Goal: Task Accomplishment & Management: Manage account settings

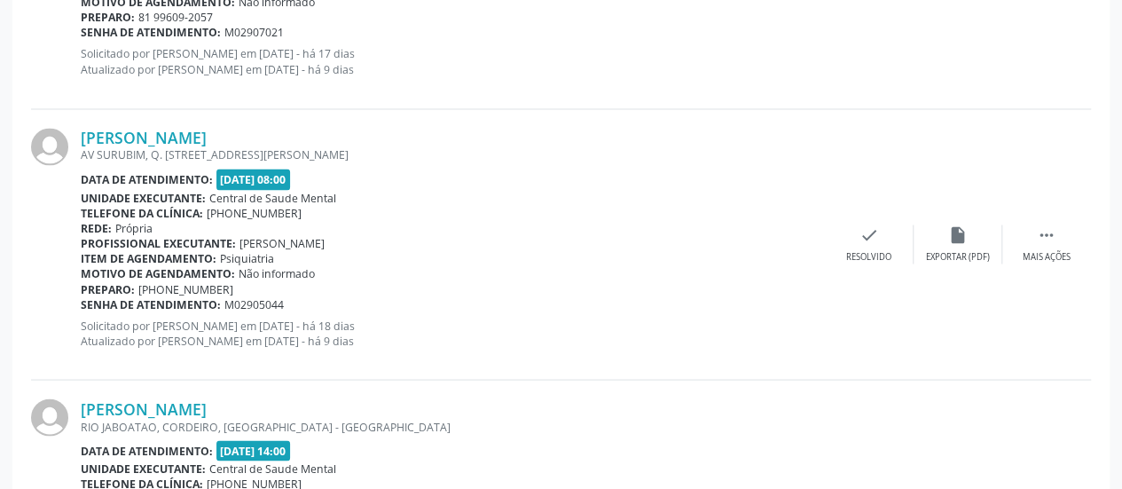
scroll to position [1534, 0]
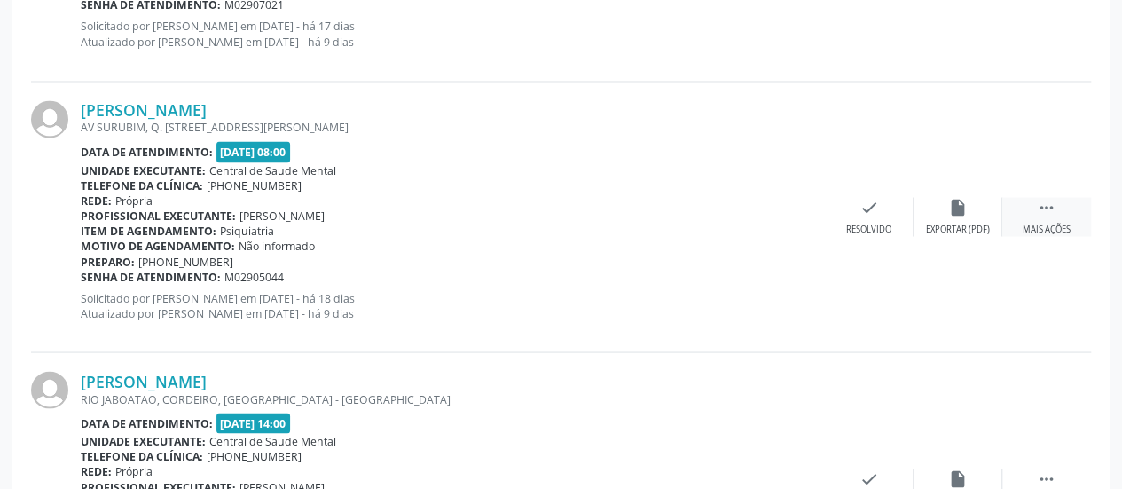
click at [1032, 205] on div " Mais ações" at bounding box center [1046, 216] width 89 height 38
click at [960, 210] on icon "alarm_off" at bounding box center [958, 207] width 20 height 20
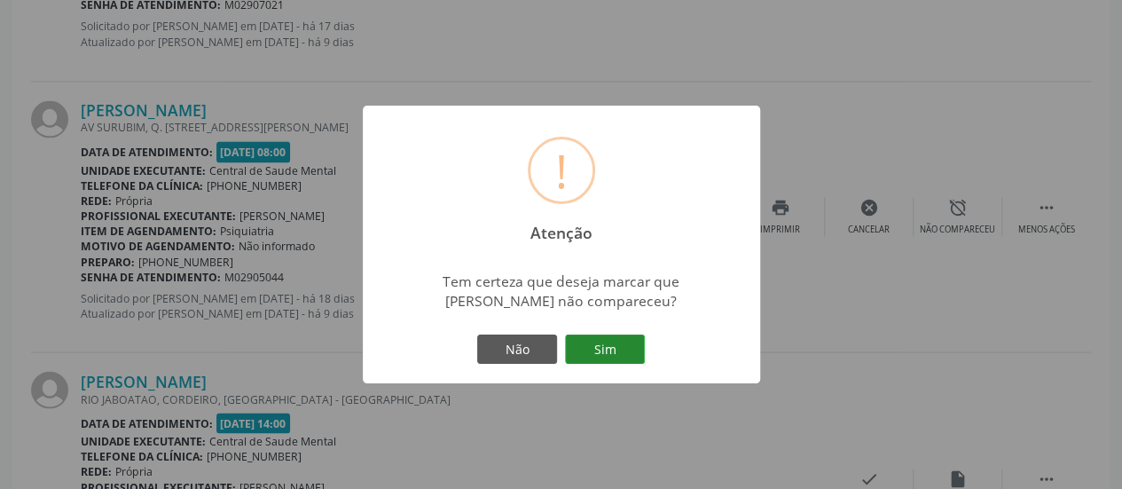
click at [614, 352] on button "Sim" at bounding box center [605, 349] width 80 height 30
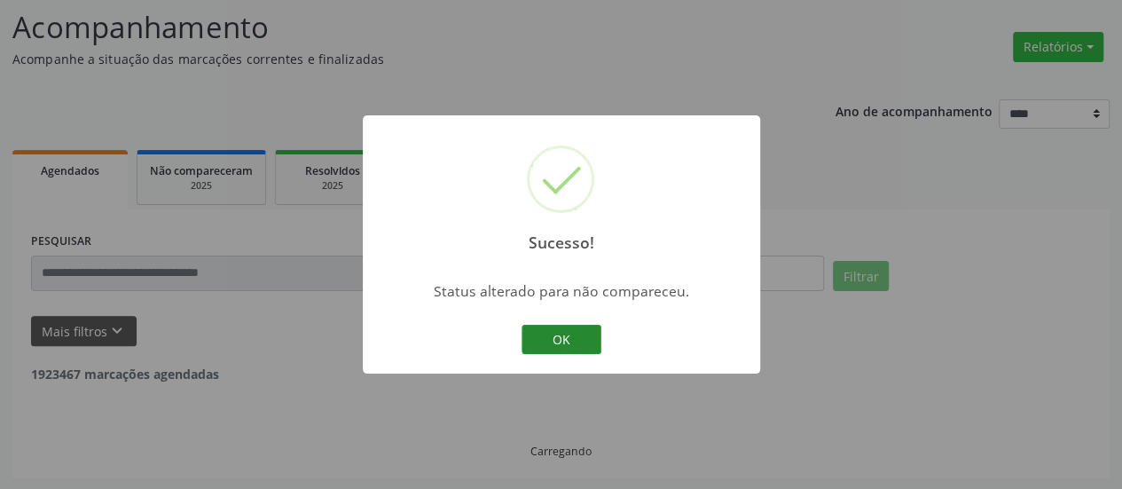
click at [573, 342] on button "OK" at bounding box center [561, 340] width 80 height 30
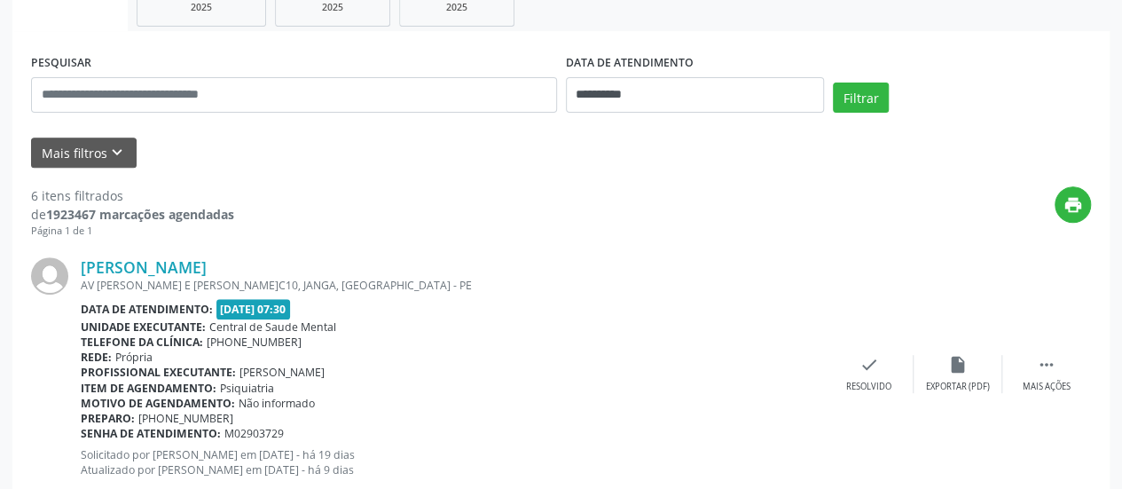
scroll to position [277, 0]
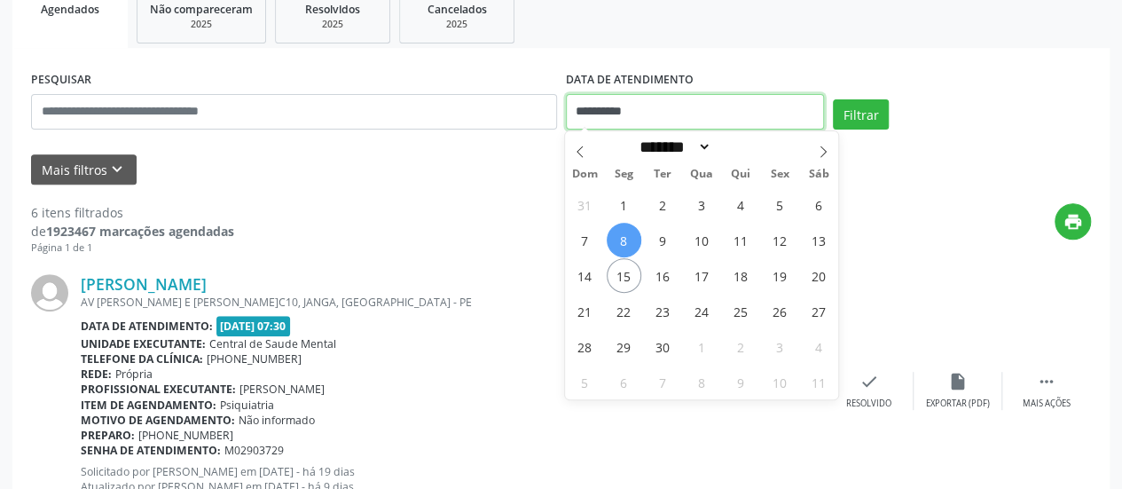
click at [591, 120] on input "**********" at bounding box center [695, 111] width 258 height 35
click at [738, 238] on span "11" at bounding box center [741, 240] width 35 height 35
type input "**********"
click at [738, 238] on span "11" at bounding box center [741, 240] width 35 height 35
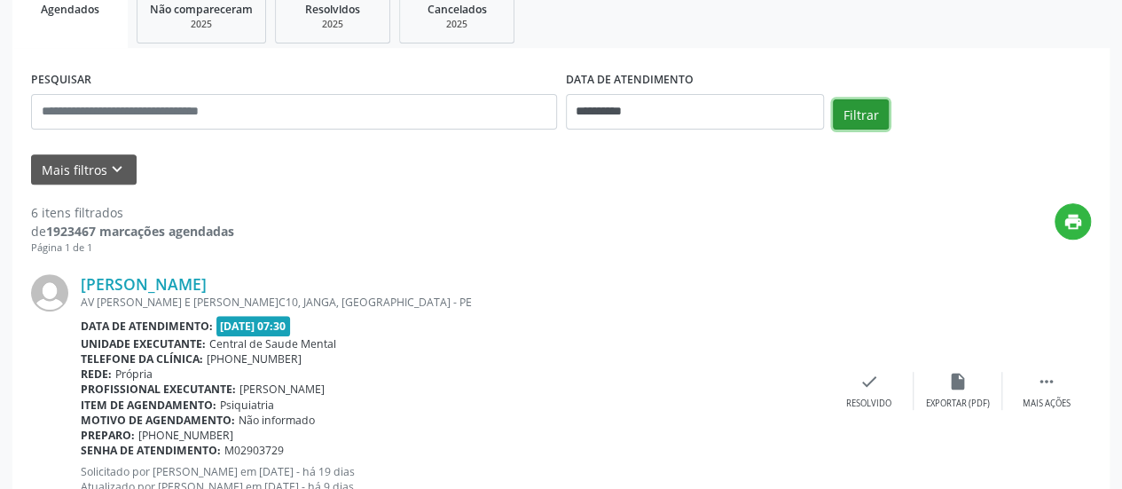
click at [846, 121] on button "Filtrar" at bounding box center [861, 114] width 56 height 30
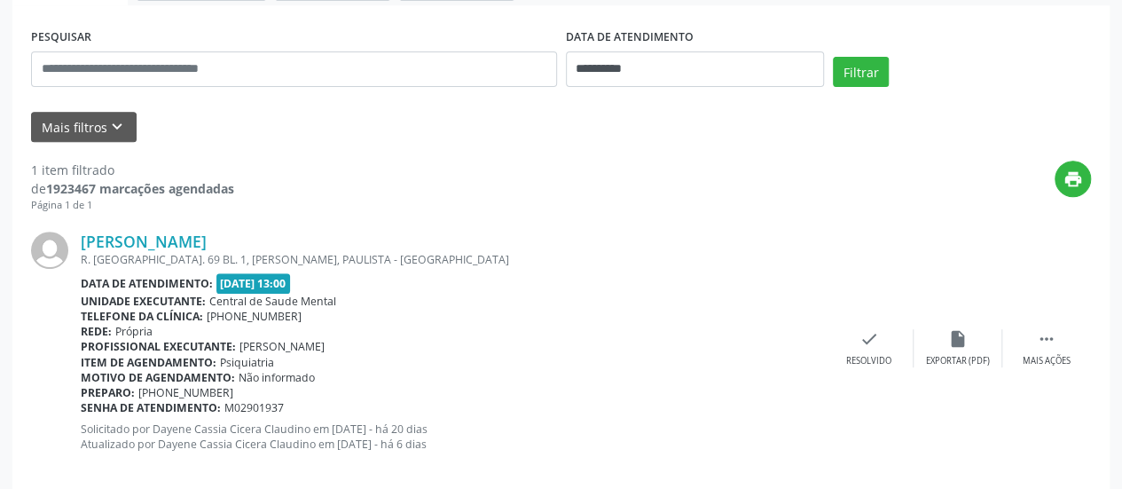
scroll to position [343, 0]
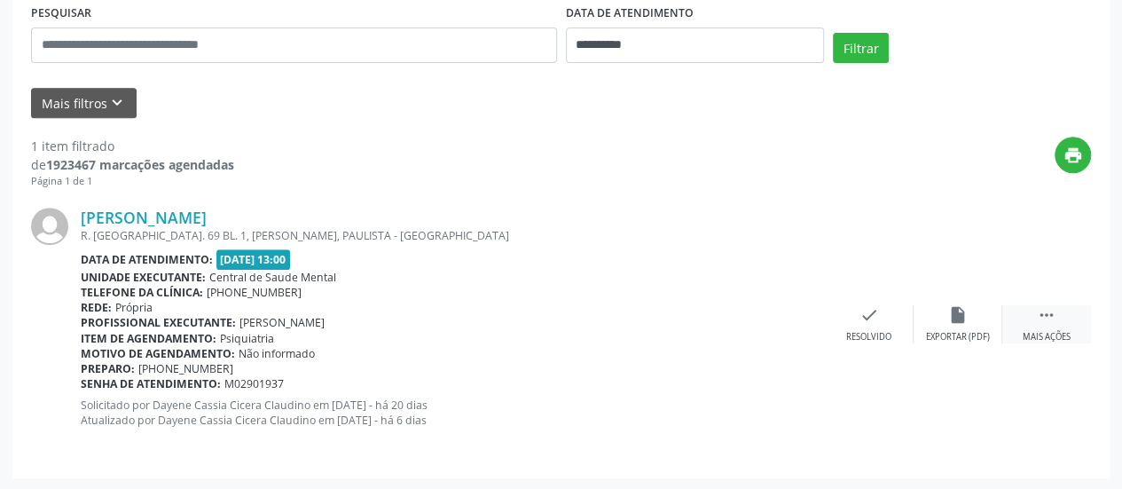
click at [1043, 317] on icon "" at bounding box center [1047, 315] width 20 height 20
click at [966, 320] on icon "alarm_off" at bounding box center [958, 315] width 20 height 20
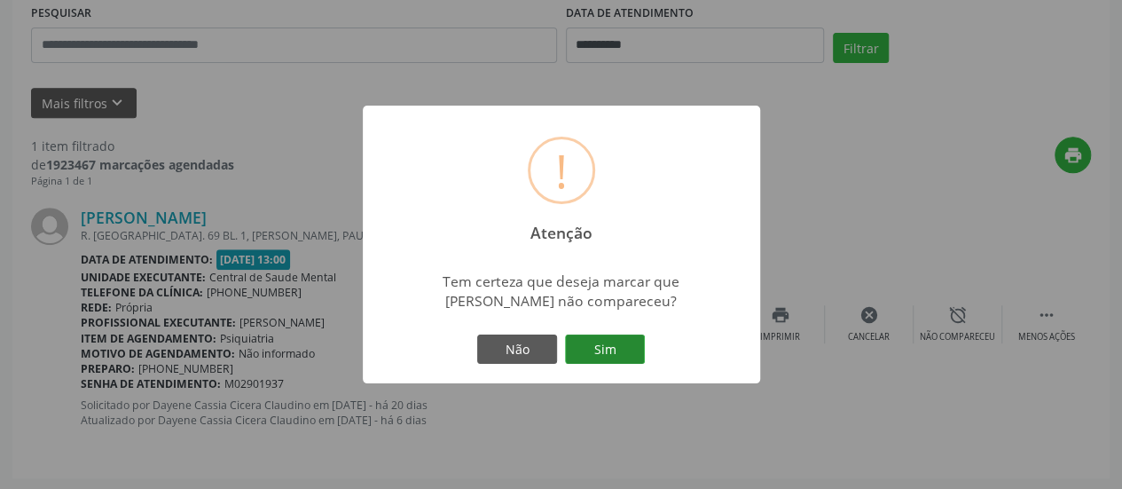
click at [606, 358] on button "Sim" at bounding box center [605, 349] width 80 height 30
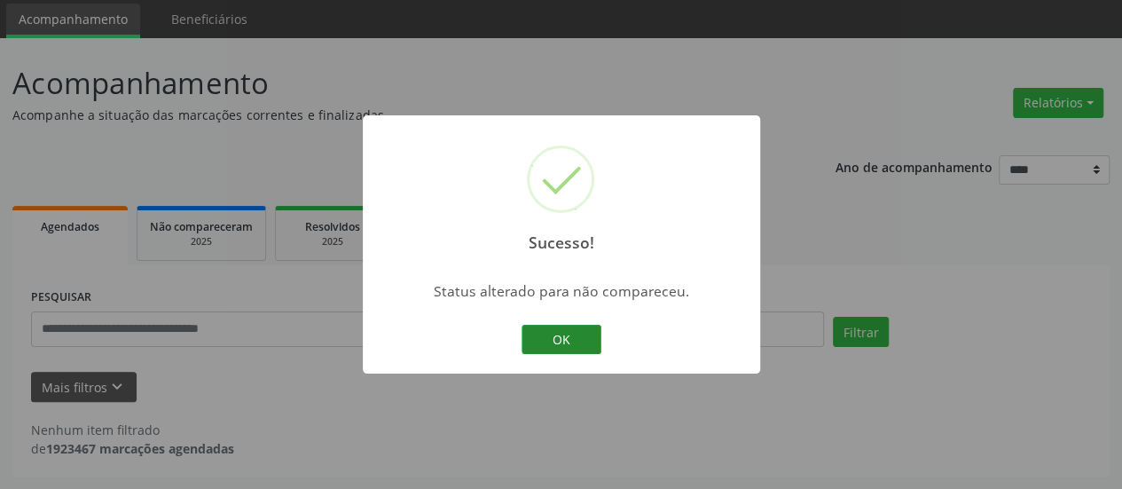
scroll to position [59, 0]
click at [559, 352] on button "OK" at bounding box center [561, 340] width 80 height 30
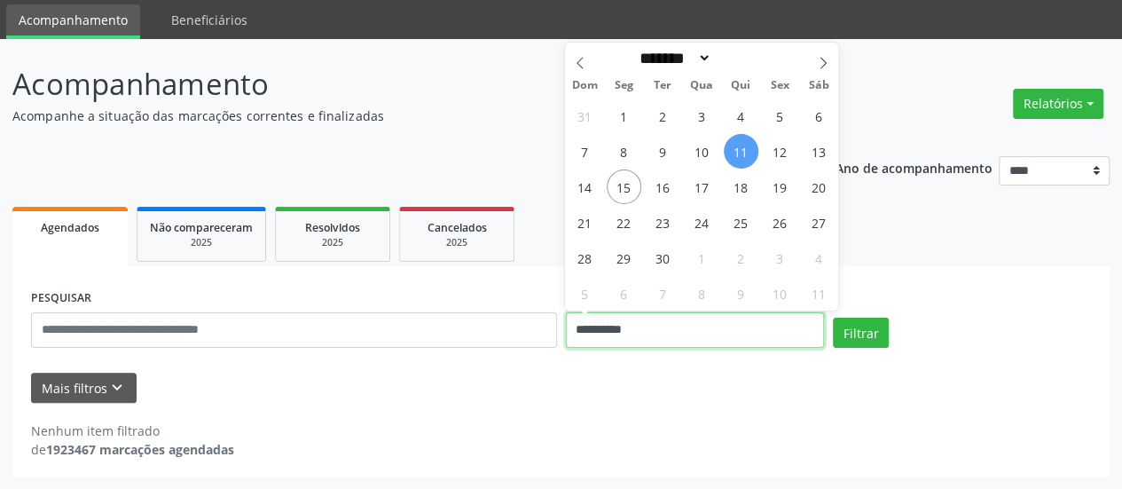
click at [580, 332] on input "**********" at bounding box center [695, 329] width 258 height 35
click at [774, 108] on span "5" at bounding box center [780, 115] width 35 height 35
type input "**********"
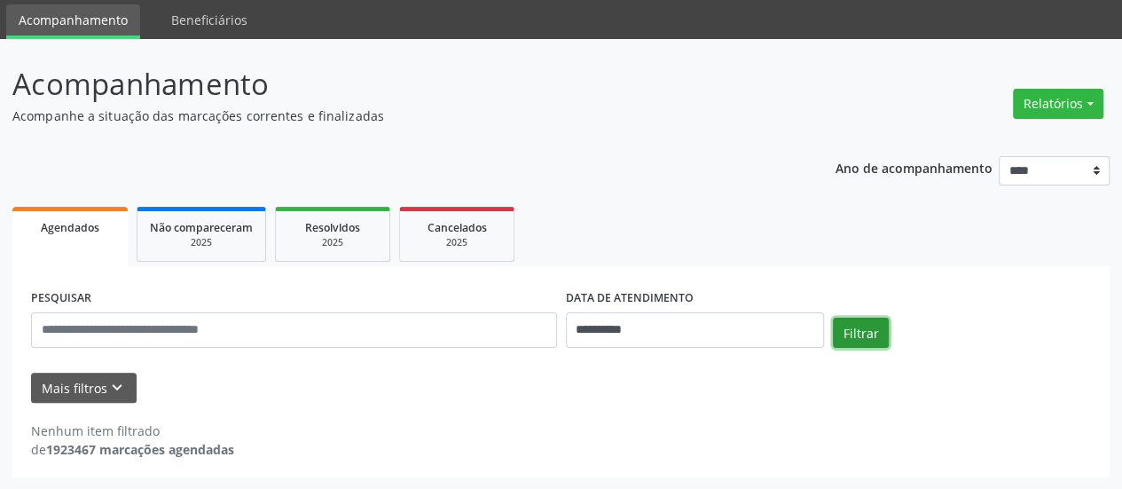
click at [845, 329] on button "Filtrar" at bounding box center [861, 332] width 56 height 30
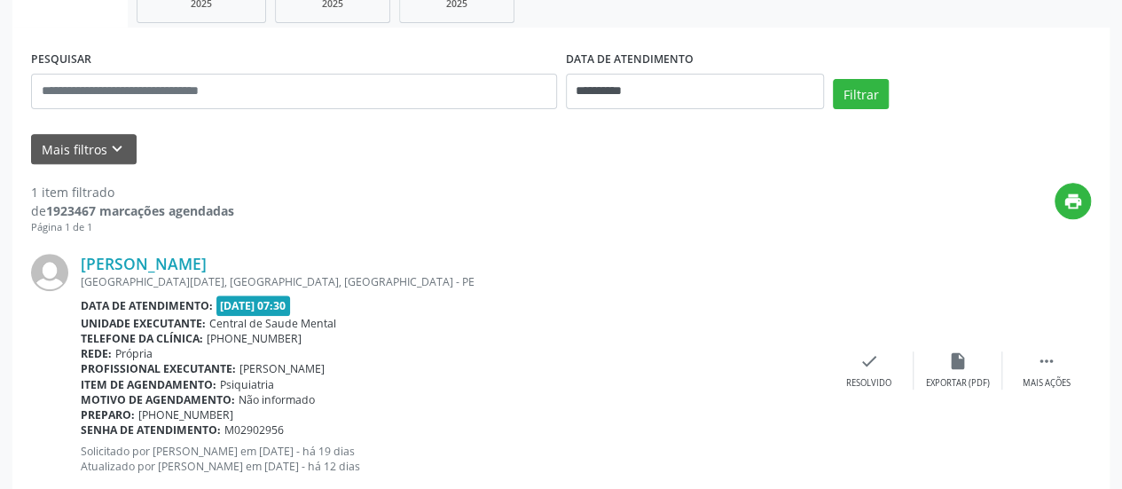
scroll to position [325, 0]
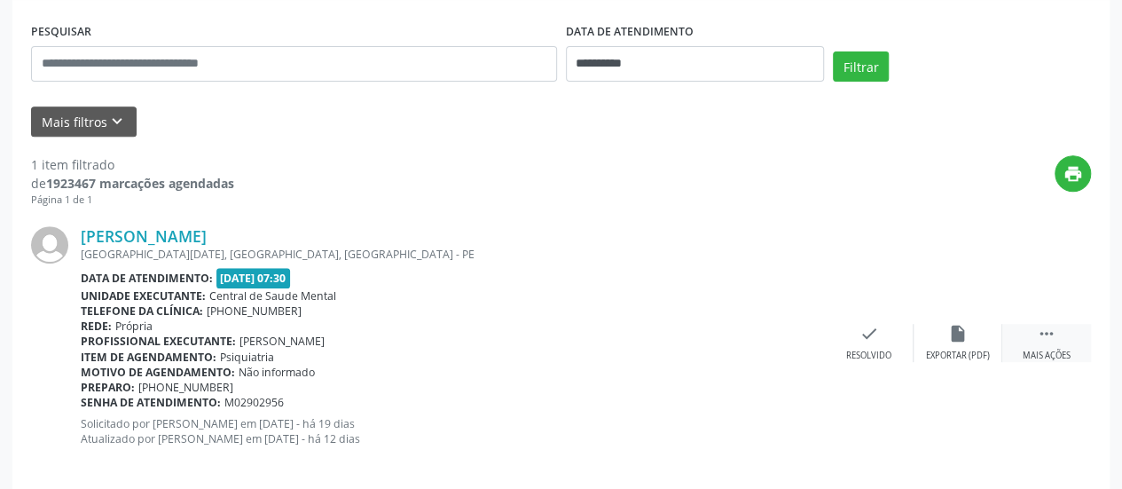
drag, startPoint x: 1057, startPoint y: 340, endPoint x: 1030, endPoint y: 338, distance: 26.7
click at [1057, 340] on div " Mais ações" at bounding box center [1046, 343] width 89 height 38
click at [952, 338] on icon "alarm_off" at bounding box center [958, 334] width 20 height 20
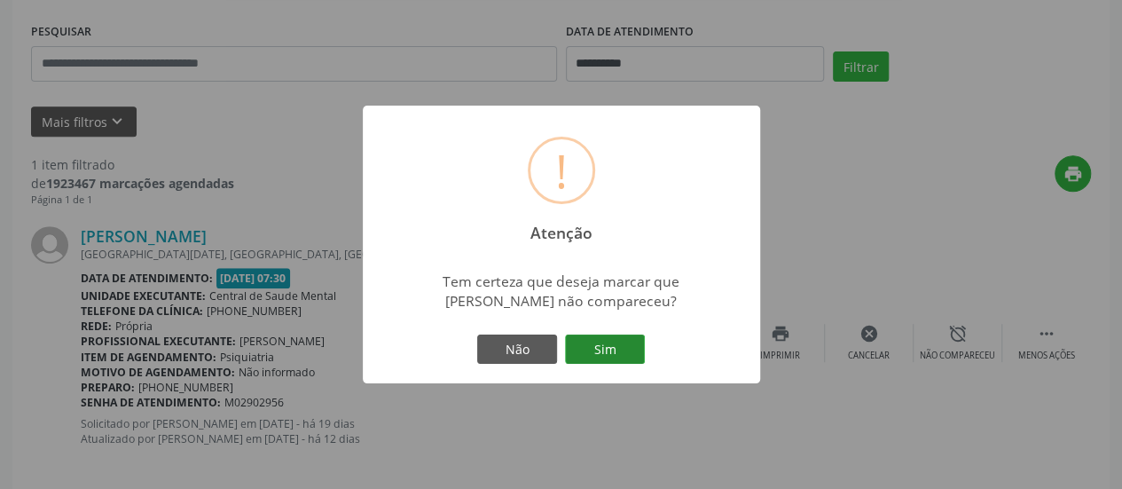
click at [598, 354] on button "Sim" at bounding box center [605, 349] width 80 height 30
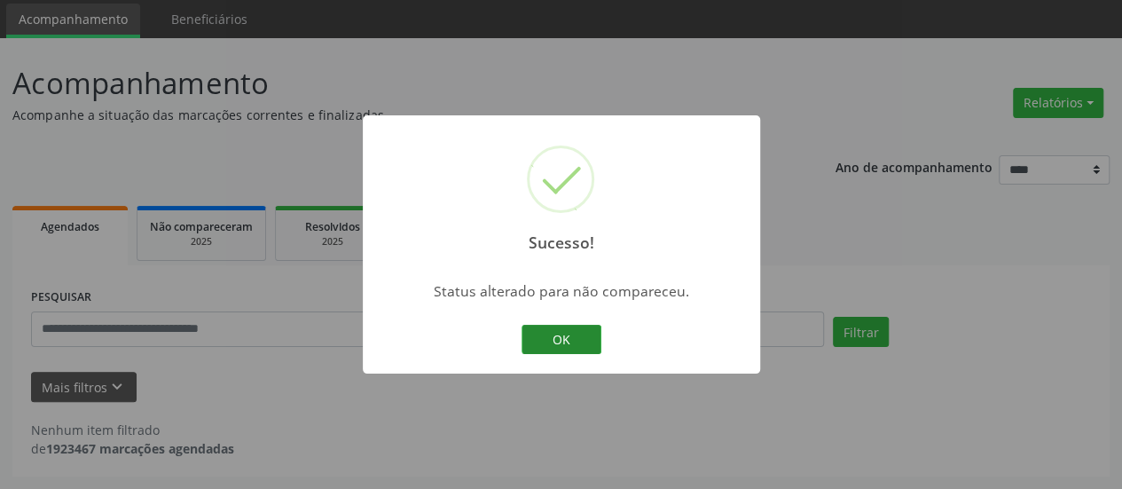
scroll to position [59, 0]
click at [584, 334] on button "OK" at bounding box center [561, 340] width 80 height 30
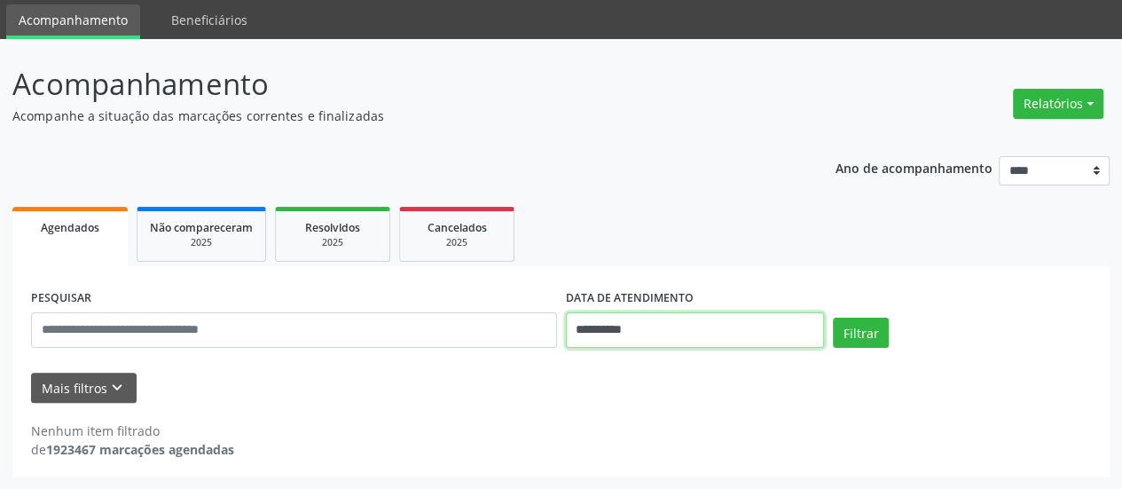
click at [638, 325] on input "**********" at bounding box center [695, 329] width 258 height 35
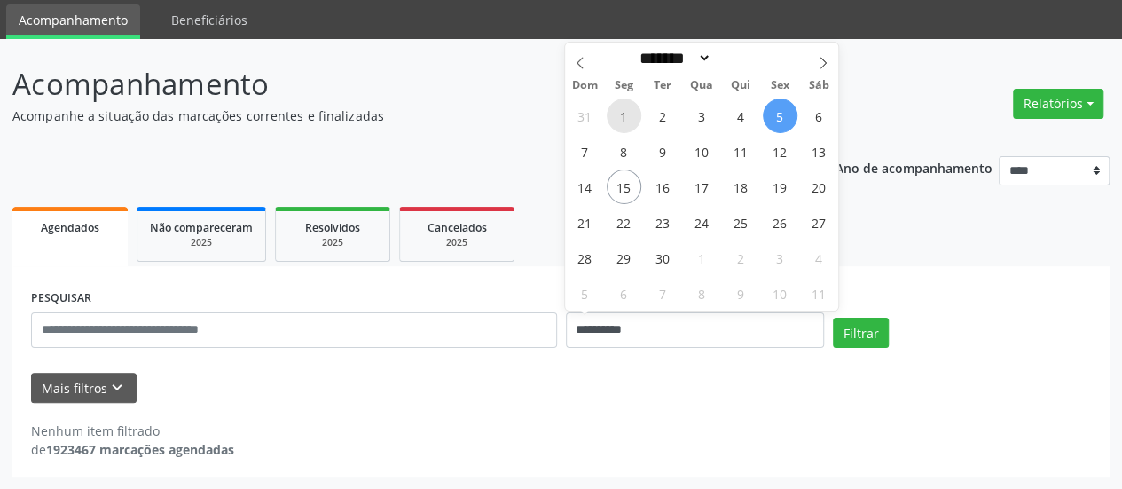
click at [634, 114] on span "1" at bounding box center [623, 115] width 35 height 35
type input "**********"
click at [634, 114] on span "1" at bounding box center [623, 115] width 35 height 35
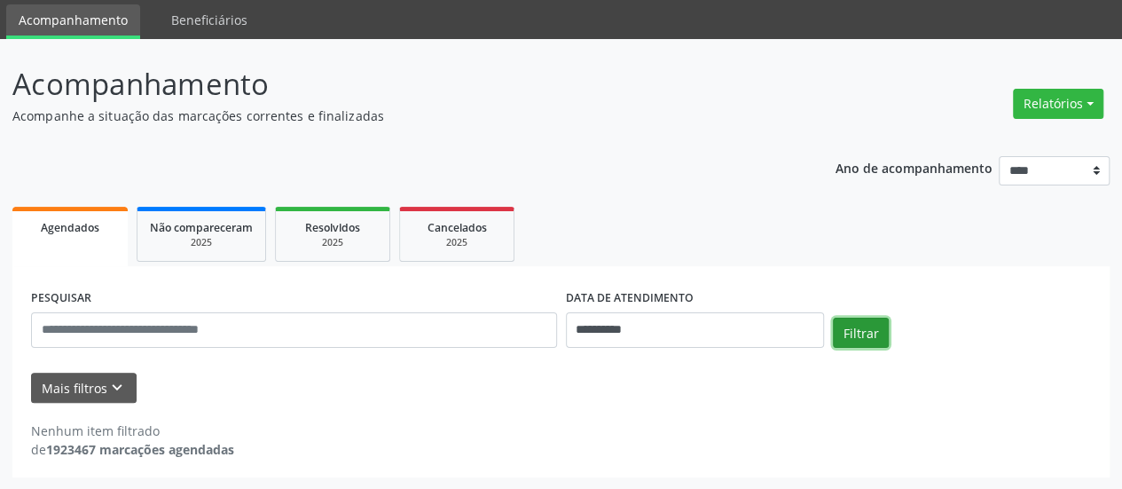
click at [864, 335] on button "Filtrar" at bounding box center [861, 332] width 56 height 30
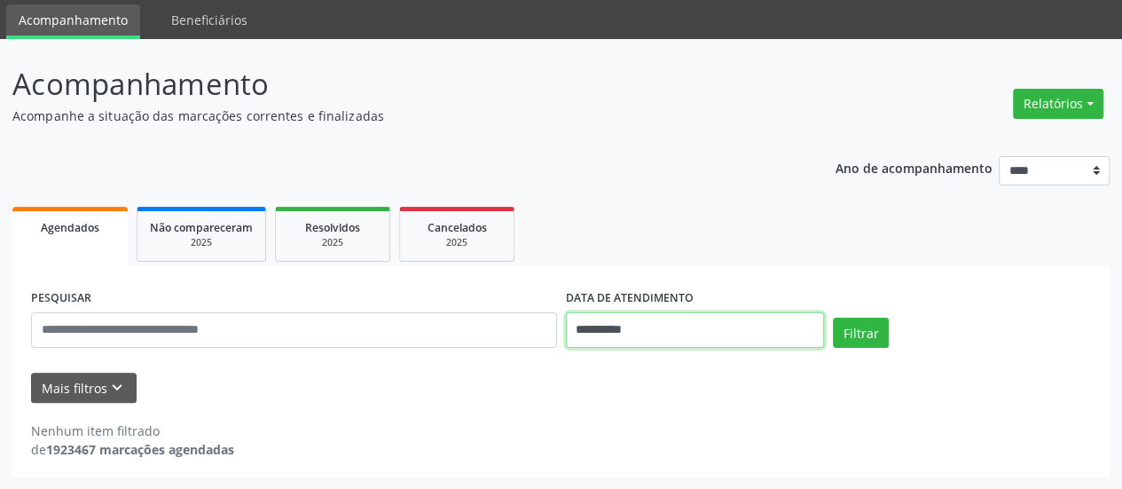
click at [592, 321] on input "**********" at bounding box center [695, 329] width 258 height 35
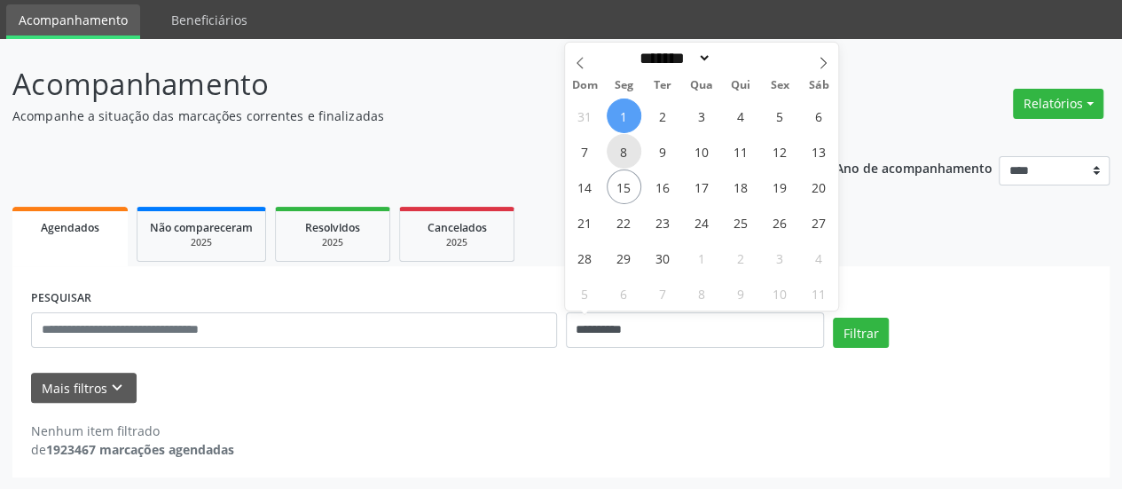
click at [628, 149] on span "8" at bounding box center [623, 151] width 35 height 35
type input "**********"
click at [628, 149] on span "8" at bounding box center [623, 151] width 35 height 35
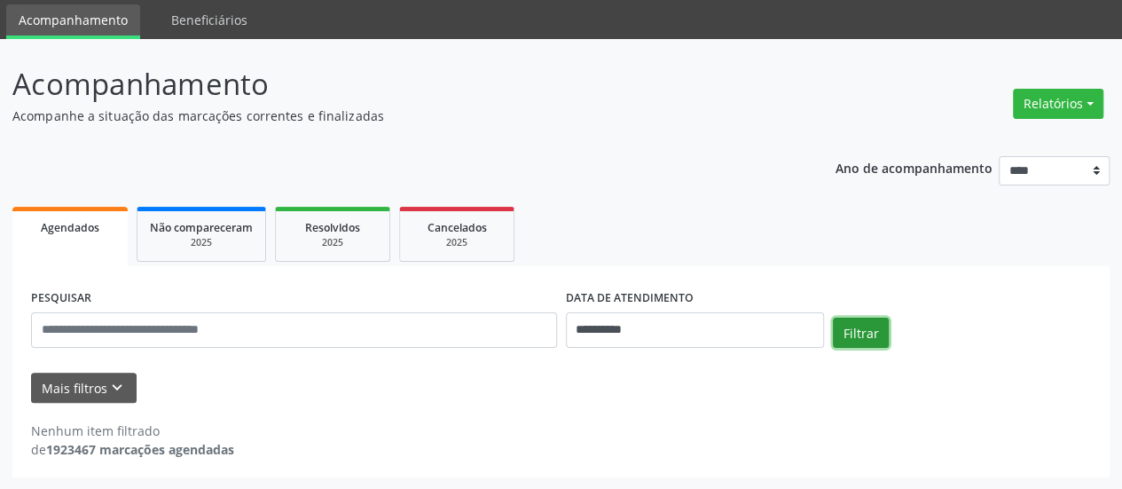
click at [844, 340] on button "Filtrar" at bounding box center [861, 332] width 56 height 30
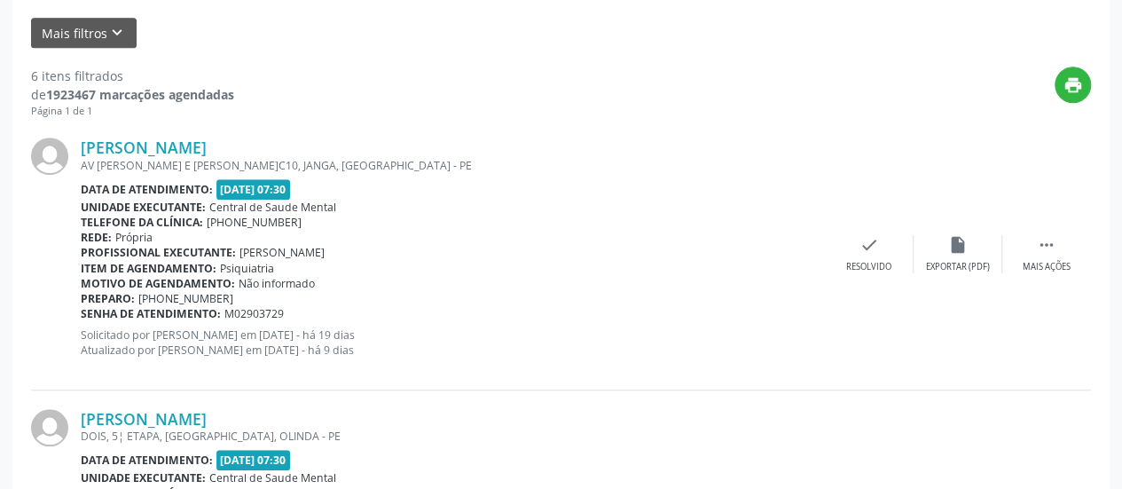
scroll to position [502, 0]
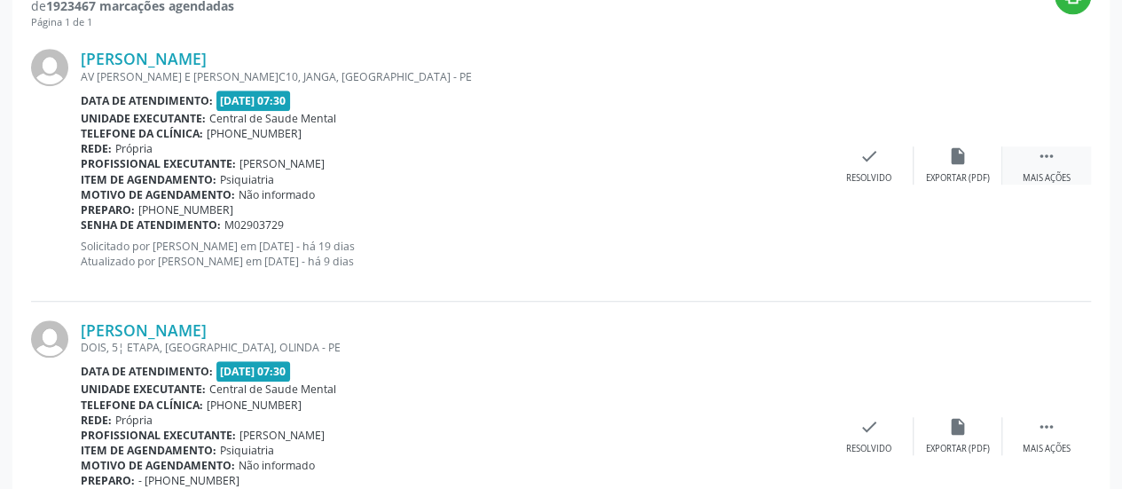
click at [1042, 156] on icon "" at bounding box center [1047, 156] width 20 height 20
click at [965, 169] on div "alarm_off Não compareceu" at bounding box center [957, 165] width 89 height 38
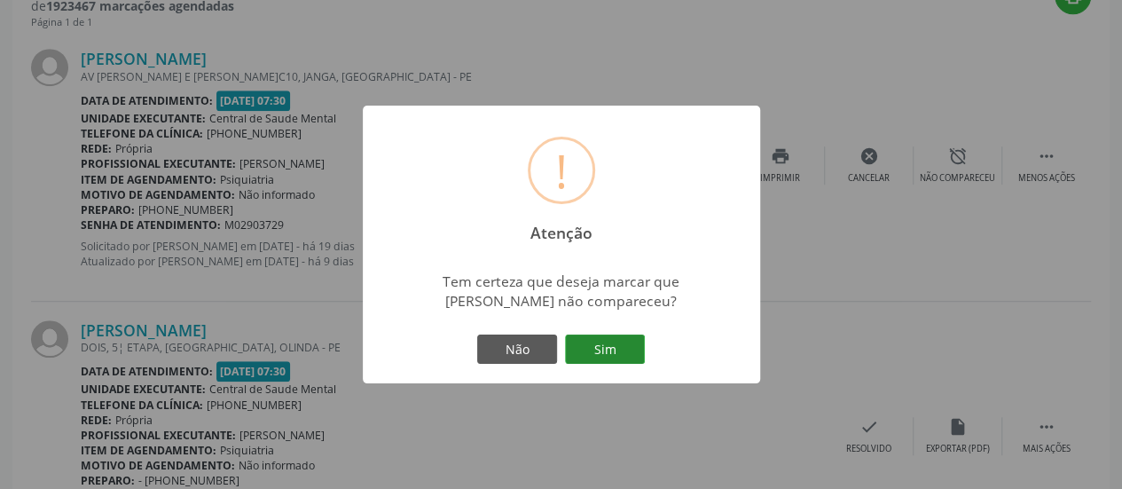
click at [625, 344] on button "Sim" at bounding box center [605, 349] width 80 height 30
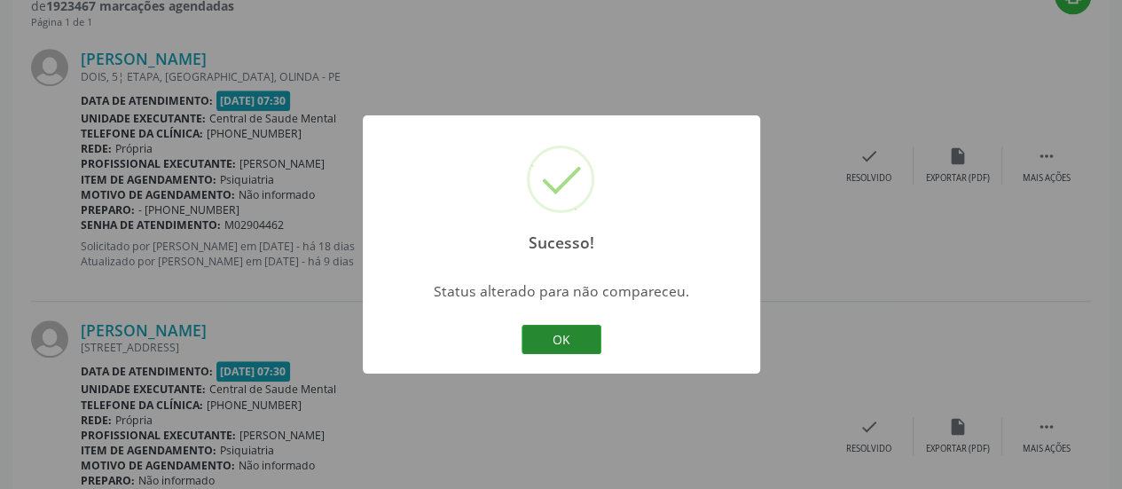
click at [574, 345] on button "OK" at bounding box center [561, 340] width 80 height 30
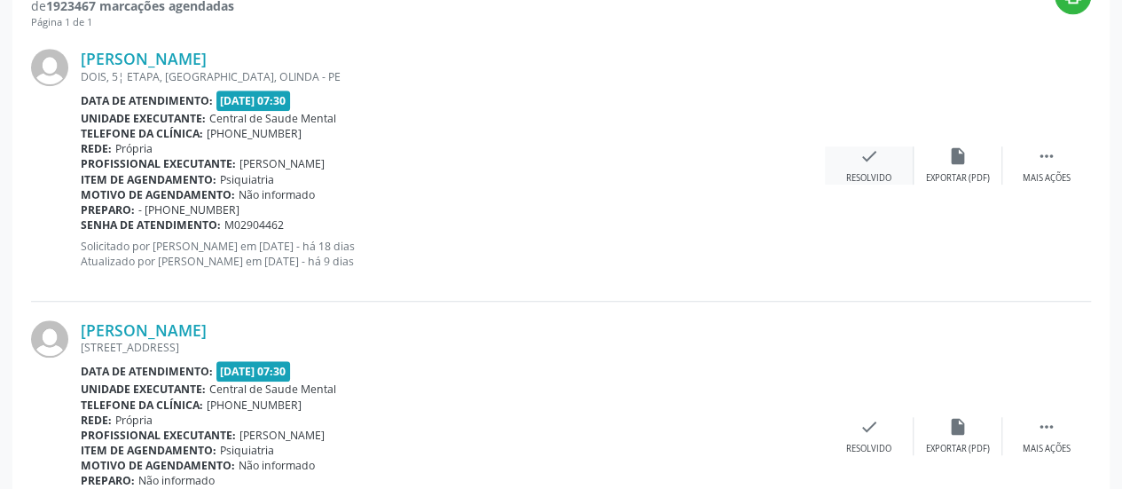
click at [868, 164] on icon "check" at bounding box center [869, 156] width 20 height 20
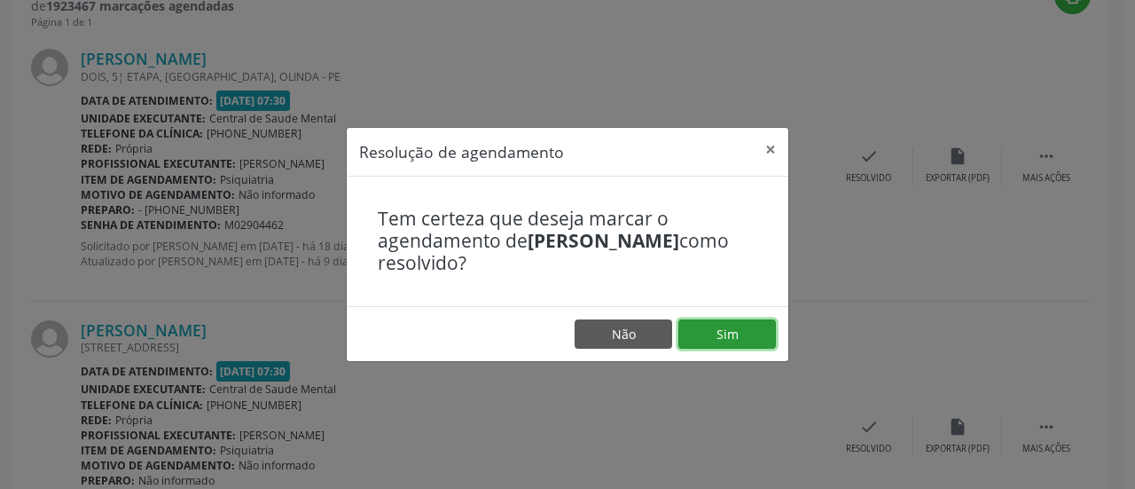
click at [720, 336] on button "Sim" at bounding box center [727, 334] width 98 height 30
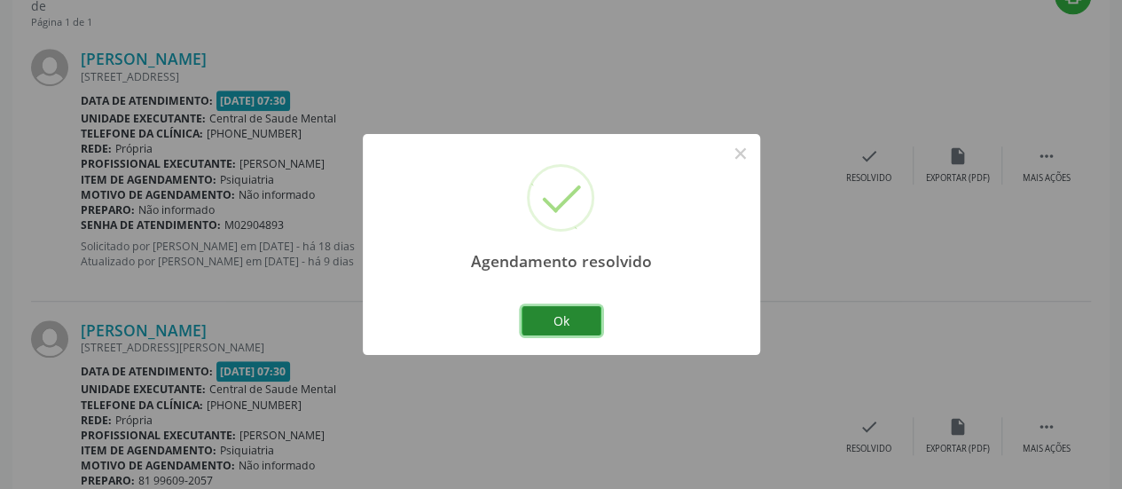
click at [573, 327] on button "Ok" at bounding box center [561, 321] width 80 height 30
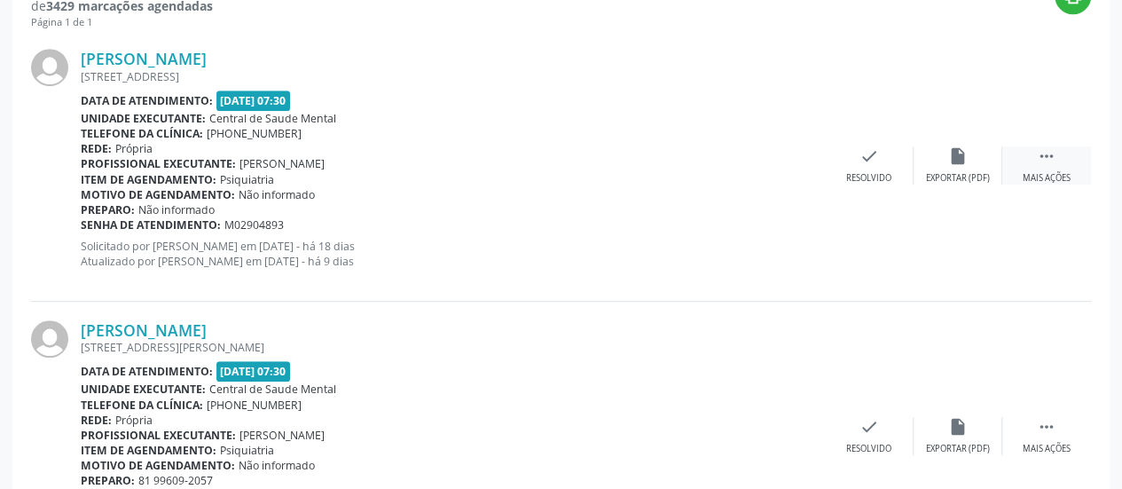
click at [1043, 156] on icon "" at bounding box center [1047, 156] width 20 height 20
click at [626, 276] on div "[PERSON_NAME] [STREET_ADDRESS] Data de atendimento: [DATE] 07:30 Unidade execut…" at bounding box center [561, 165] width 1060 height 270
click at [975, 149] on div "alarm_off Não compareceu" at bounding box center [957, 165] width 89 height 38
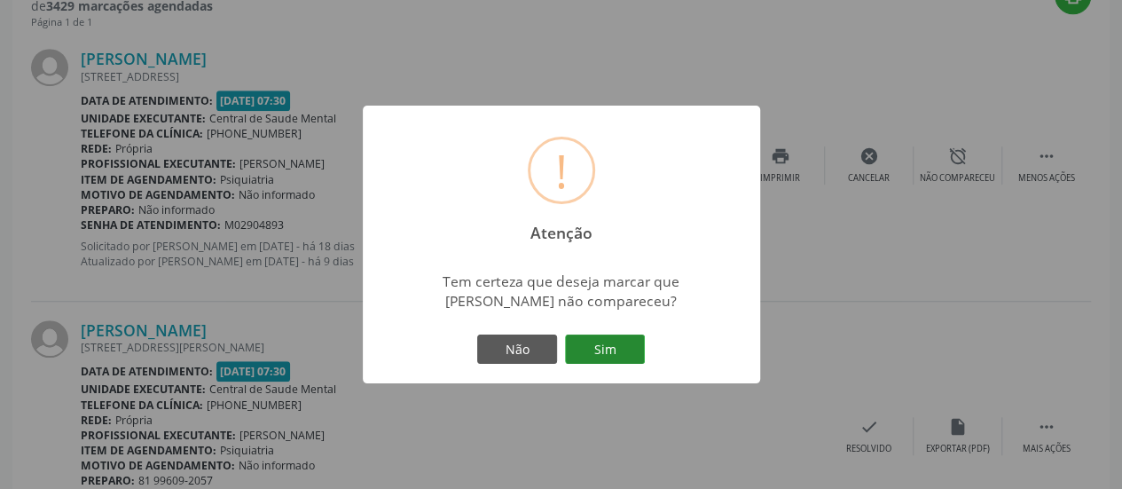
click at [612, 357] on button "Sim" at bounding box center [605, 349] width 80 height 30
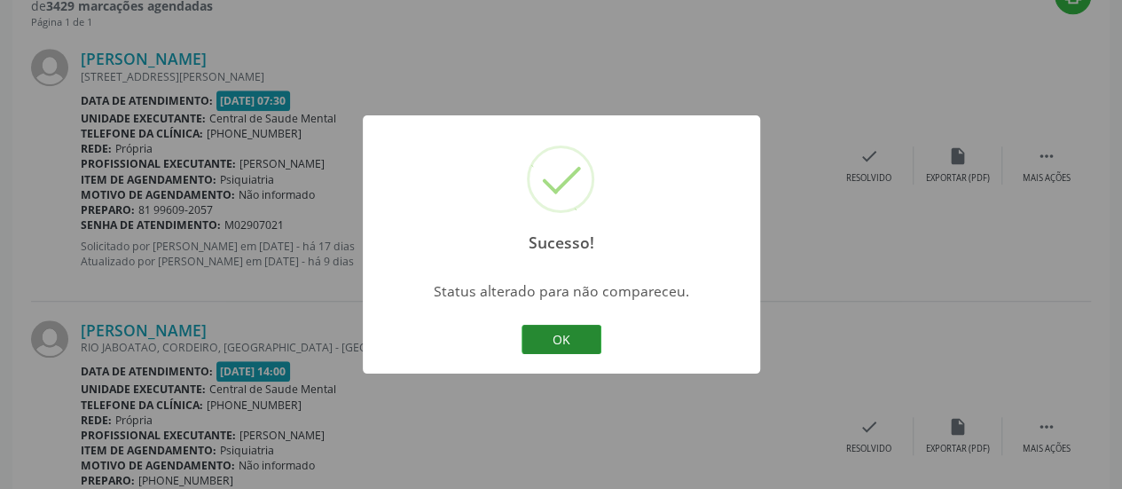
click at [560, 336] on button "OK" at bounding box center [561, 340] width 80 height 30
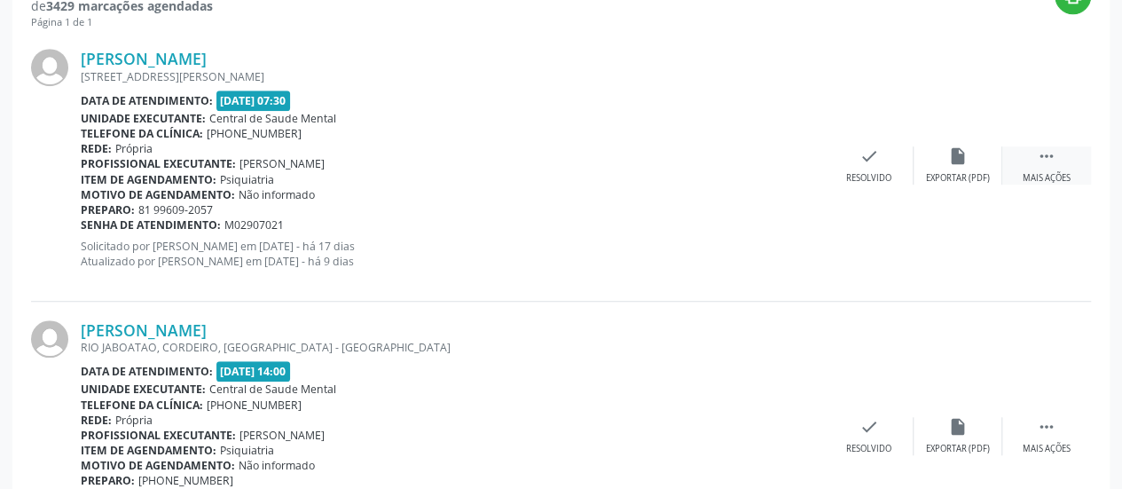
click at [1042, 152] on icon "" at bounding box center [1047, 156] width 20 height 20
click at [954, 166] on div "alarm_off Não compareceu" at bounding box center [957, 165] width 89 height 38
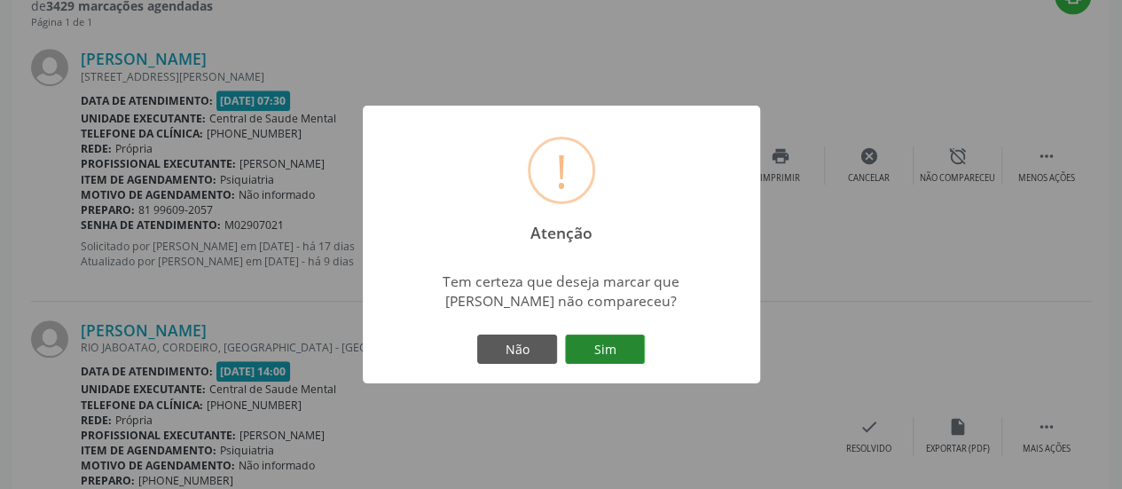
click at [605, 342] on button "Sim" at bounding box center [605, 349] width 80 height 30
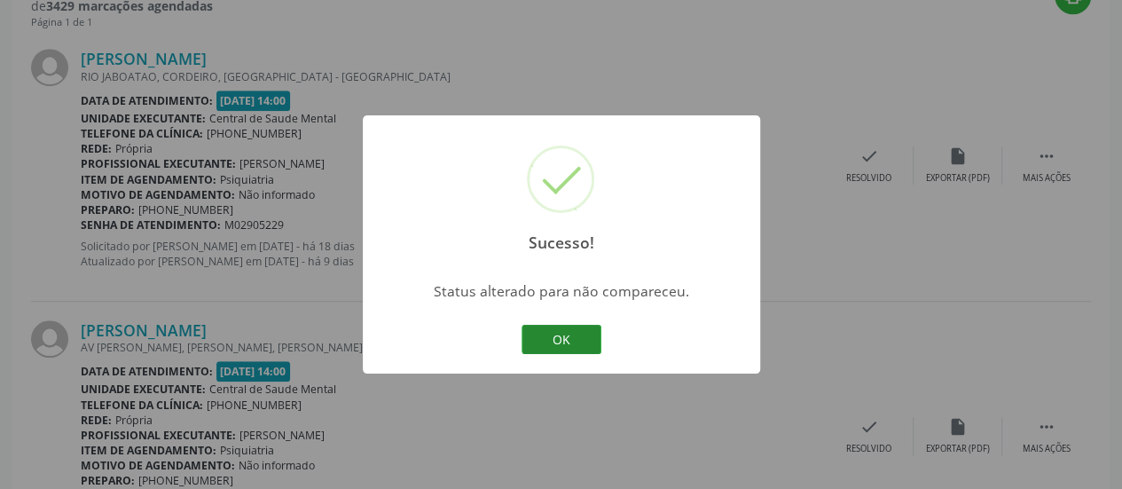
click at [571, 329] on button "OK" at bounding box center [561, 340] width 80 height 30
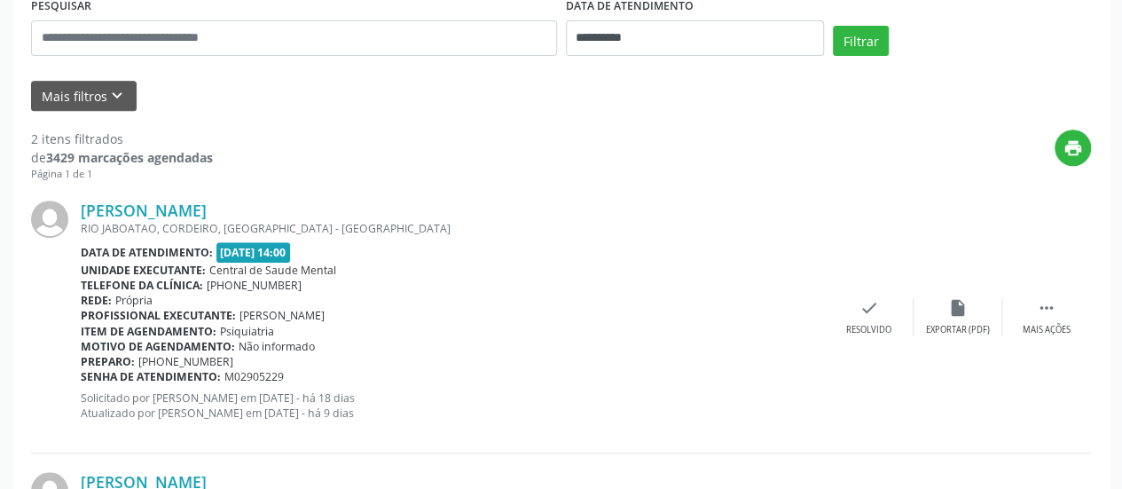
scroll to position [325, 0]
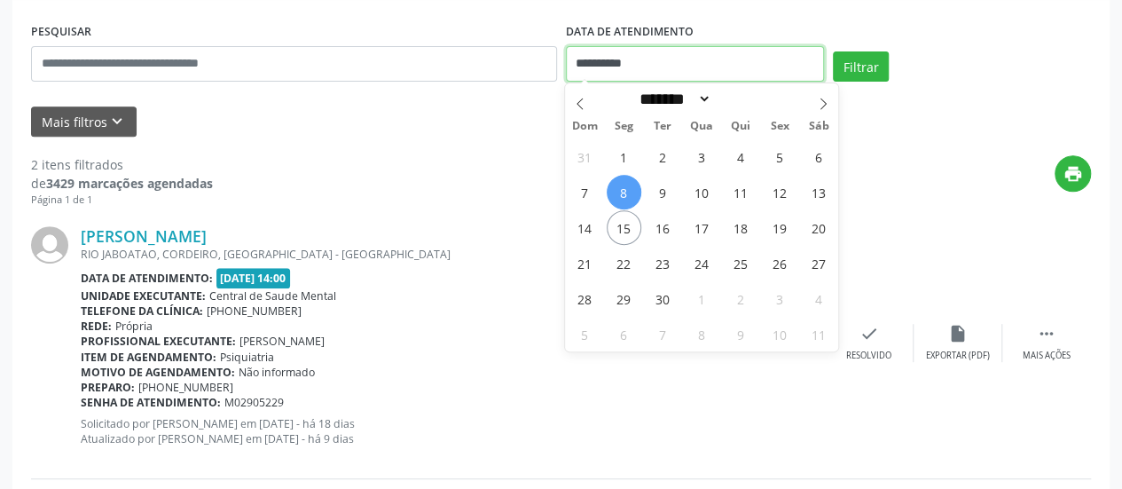
click at [606, 47] on input "**********" at bounding box center [695, 63] width 258 height 35
click at [661, 182] on span "9" at bounding box center [662, 192] width 35 height 35
type input "**********"
click at [661, 182] on span "9" at bounding box center [662, 192] width 35 height 35
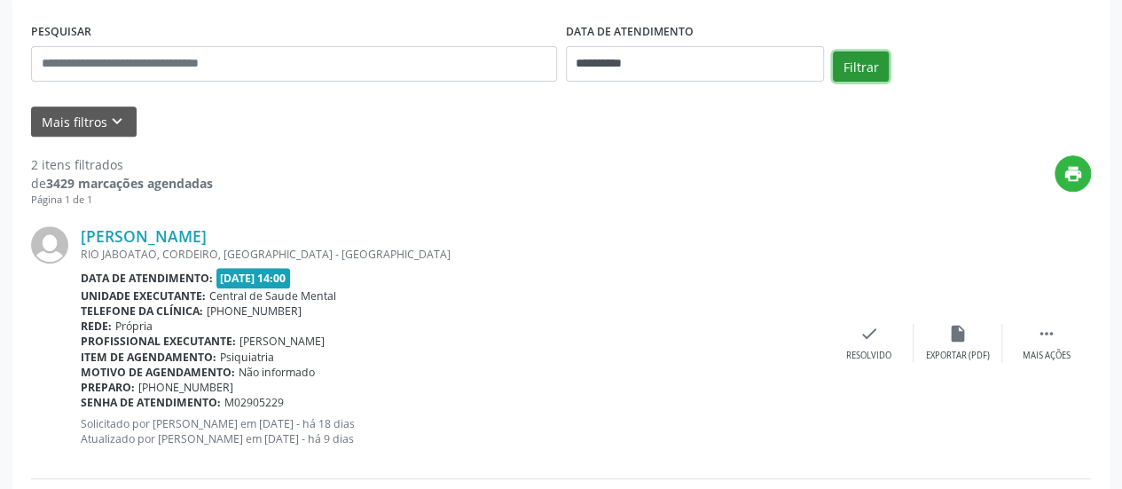
click at [864, 74] on button "Filtrar" at bounding box center [861, 66] width 56 height 30
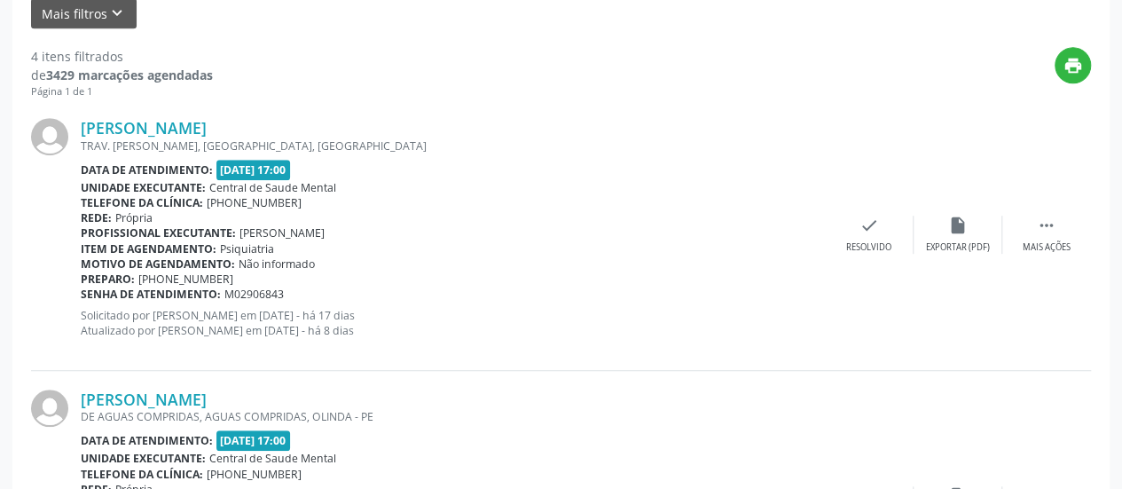
scroll to position [502, 0]
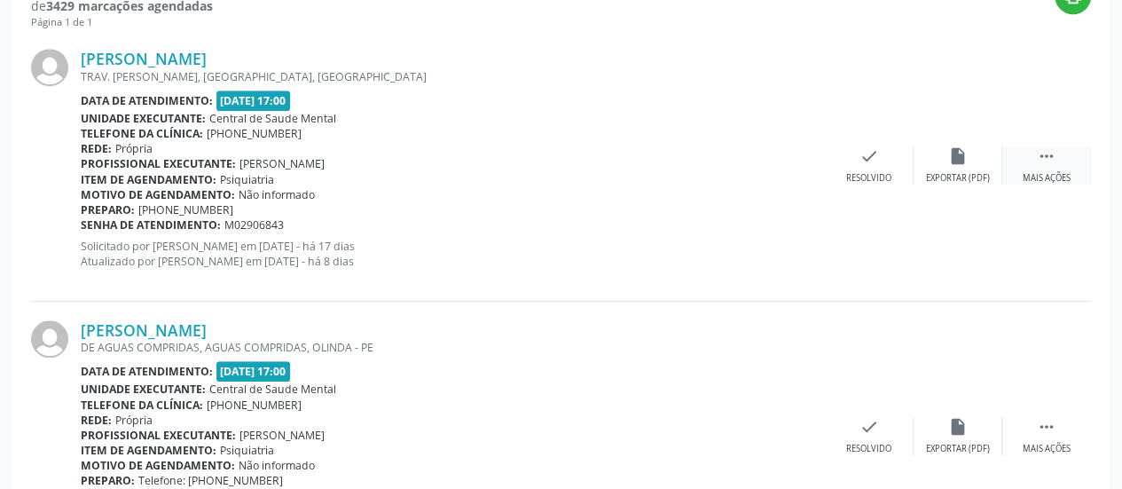
click at [1054, 166] on div " Mais ações" at bounding box center [1046, 165] width 89 height 38
click at [968, 158] on div "alarm_off Não compareceu" at bounding box center [957, 165] width 89 height 38
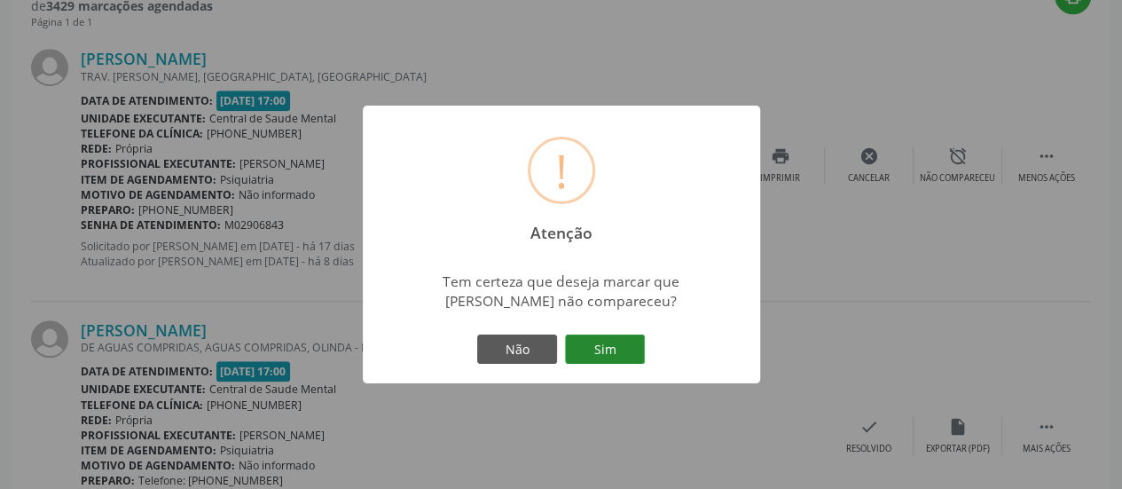
click at [607, 348] on button "Sim" at bounding box center [605, 349] width 80 height 30
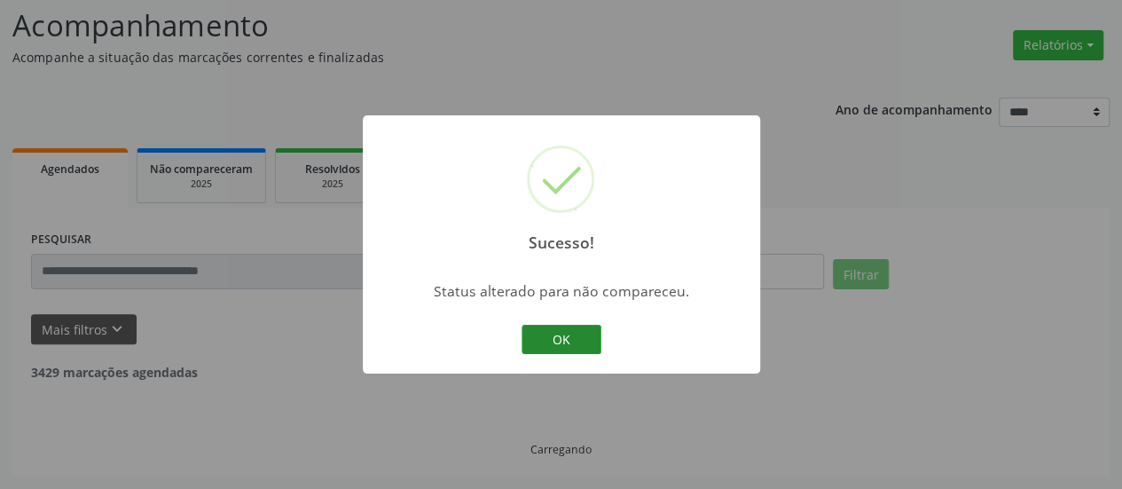
click at [548, 343] on button "OK" at bounding box center [561, 340] width 80 height 30
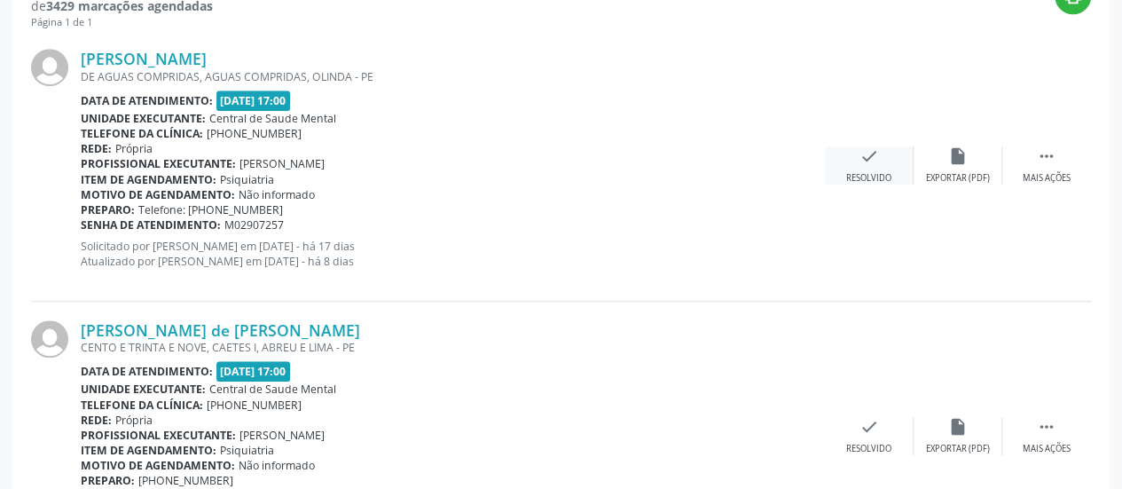
click at [867, 151] on icon "check" at bounding box center [869, 156] width 20 height 20
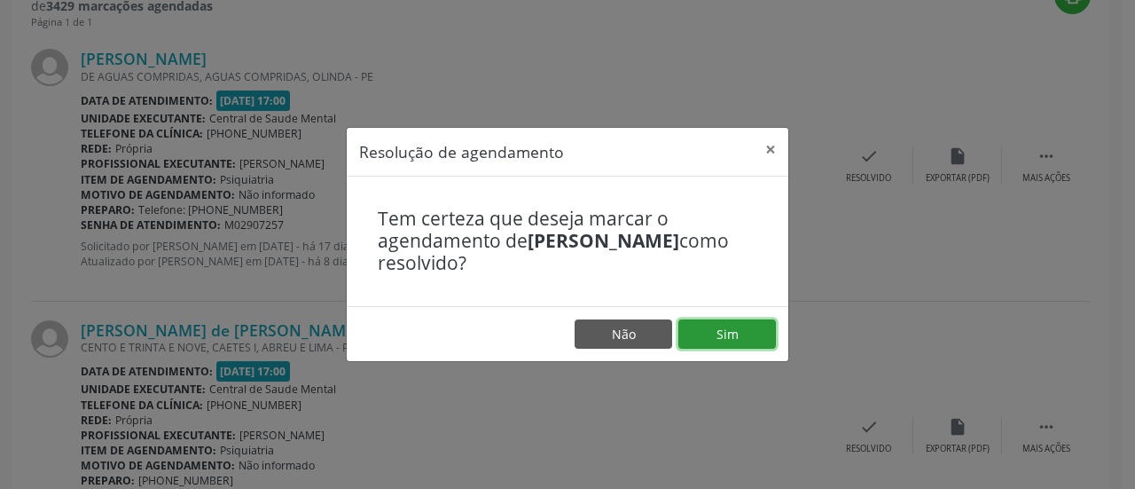
click at [739, 329] on button "Sim" at bounding box center [727, 334] width 98 height 30
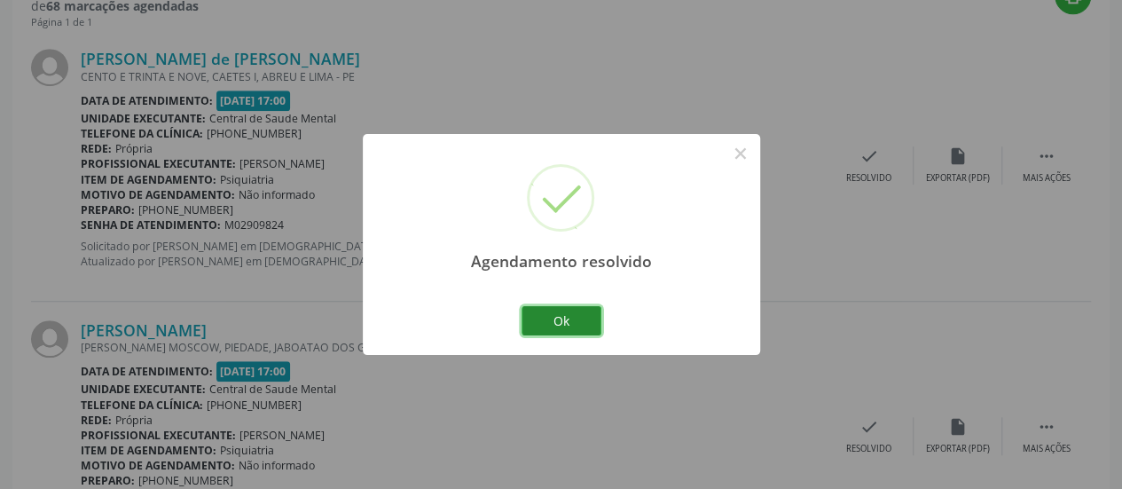
click at [573, 329] on button "Ok" at bounding box center [561, 321] width 80 height 30
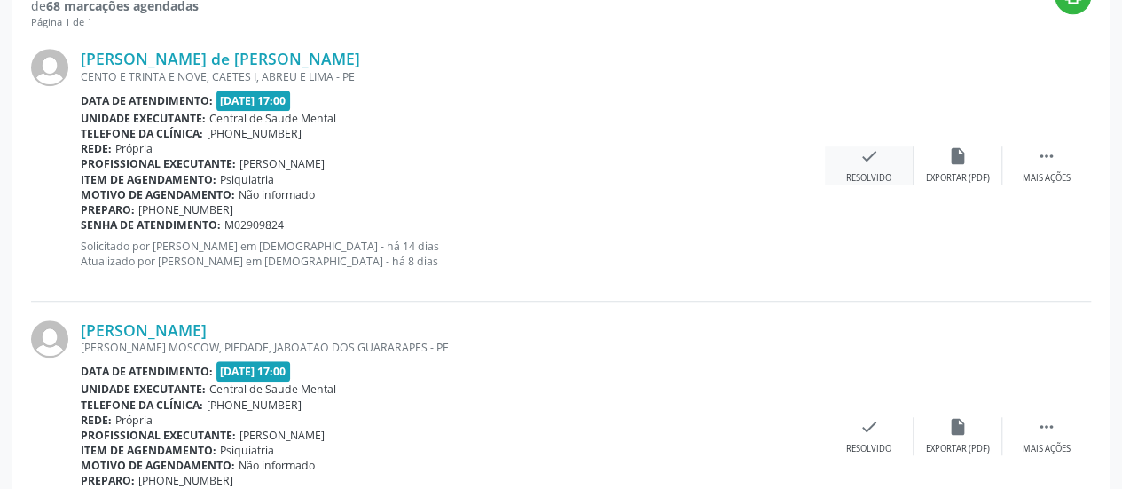
click at [864, 162] on icon "check" at bounding box center [869, 156] width 20 height 20
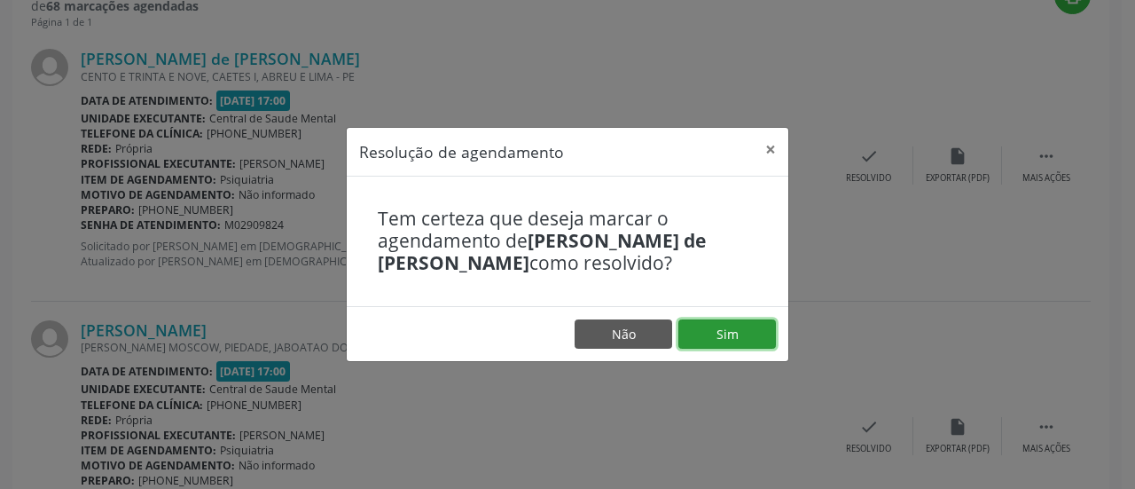
click at [718, 326] on button "Sim" at bounding box center [727, 334] width 98 height 30
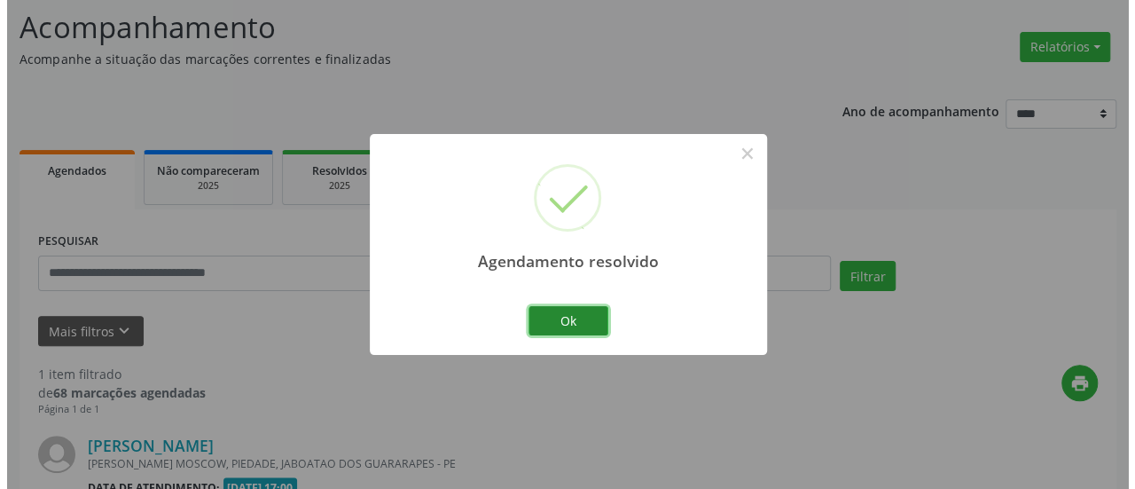
scroll to position [343, 0]
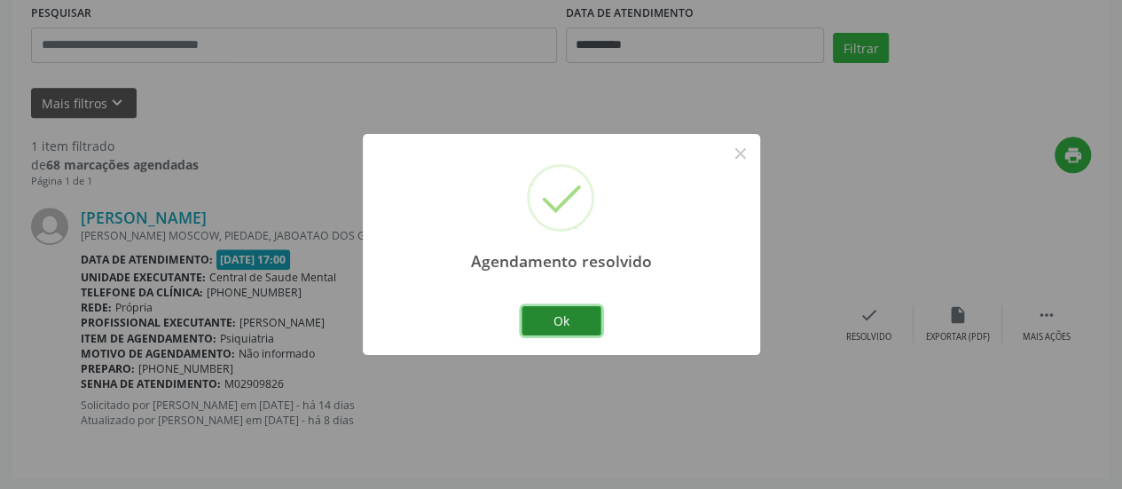
click at [578, 322] on button "Ok" at bounding box center [561, 321] width 80 height 30
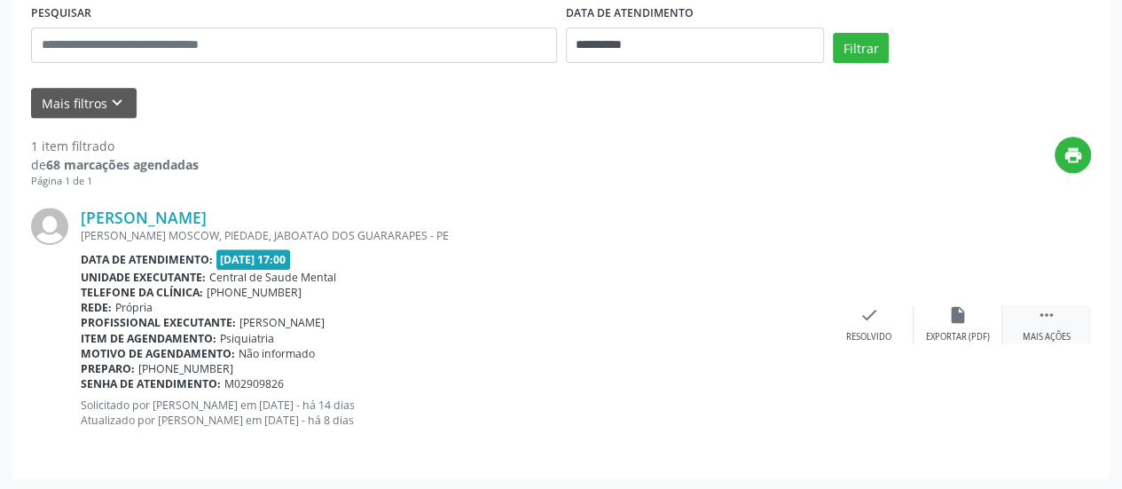
click at [1053, 313] on icon "" at bounding box center [1047, 315] width 20 height 20
click at [872, 325] on div "cancel Cancelar" at bounding box center [869, 324] width 89 height 38
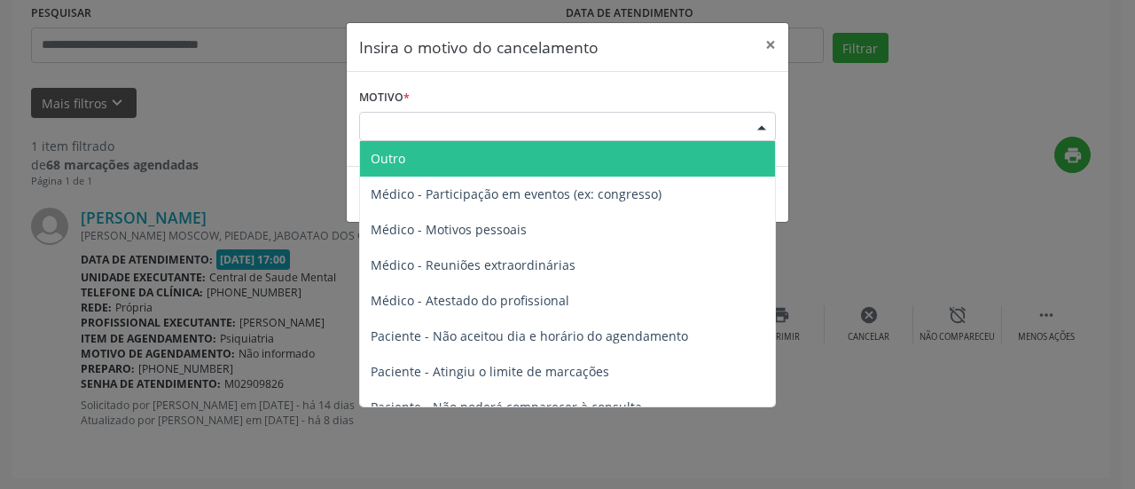
click at [527, 132] on div "Escolha o motivo" at bounding box center [567, 127] width 417 height 30
click at [527, 162] on span "Outro" at bounding box center [567, 158] width 415 height 35
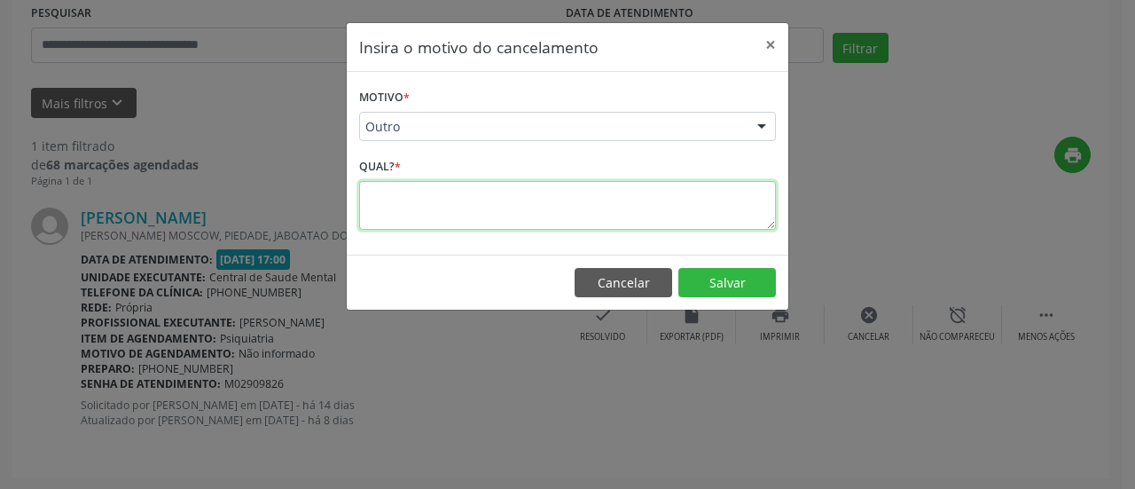
click at [525, 210] on textarea at bounding box center [567, 205] width 417 height 49
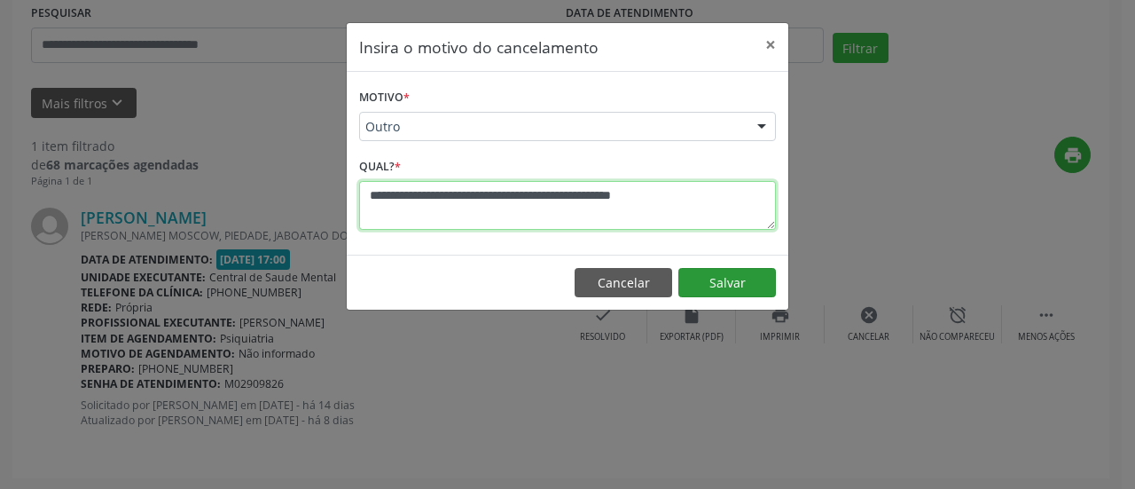
type textarea "**********"
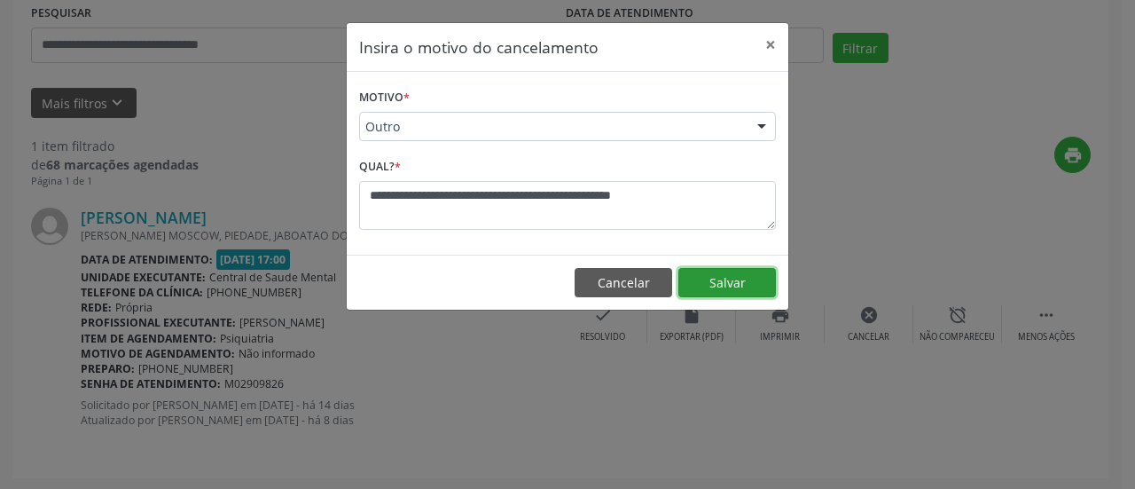
click at [706, 281] on button "Salvar" at bounding box center [727, 283] width 98 height 30
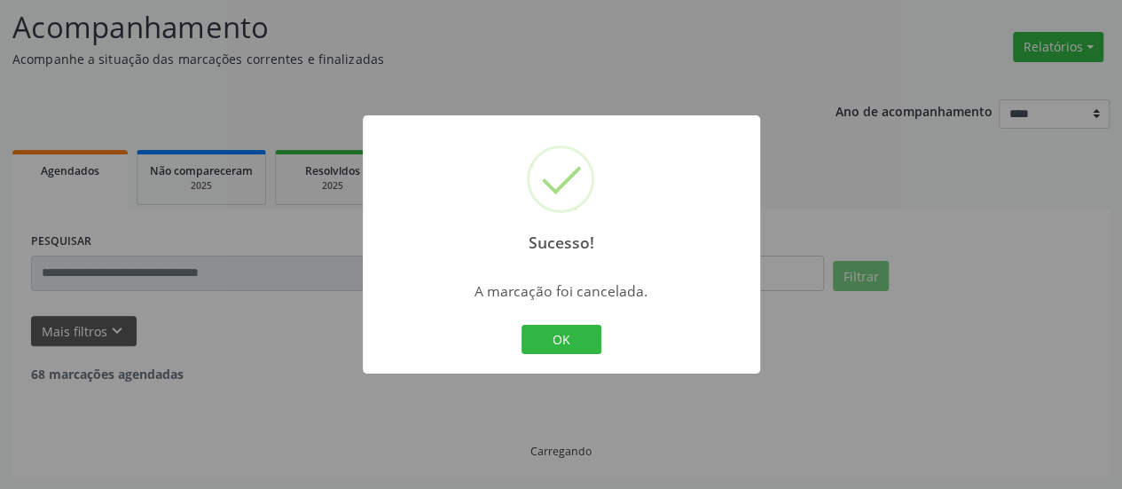
scroll to position [59, 0]
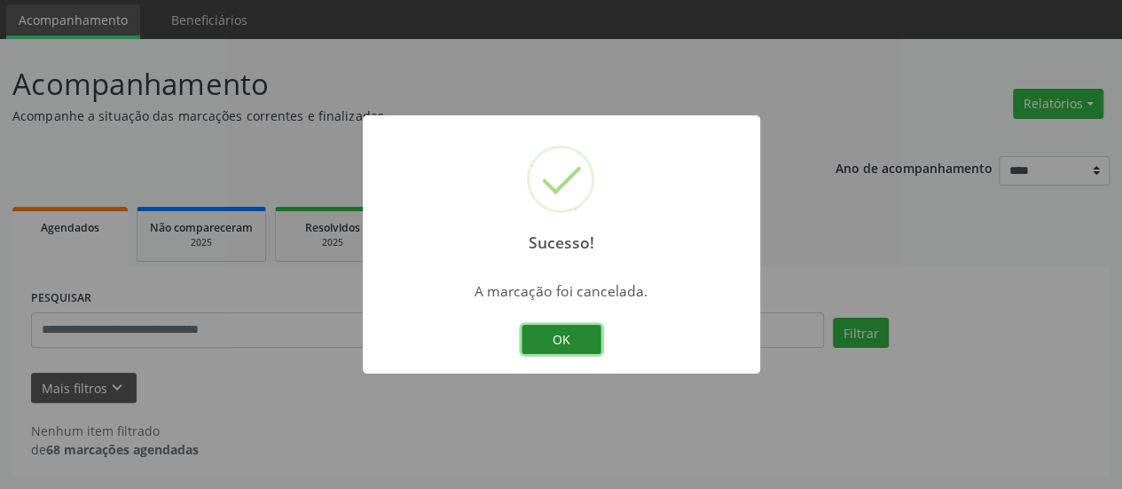
click at [573, 331] on button "OK" at bounding box center [561, 340] width 80 height 30
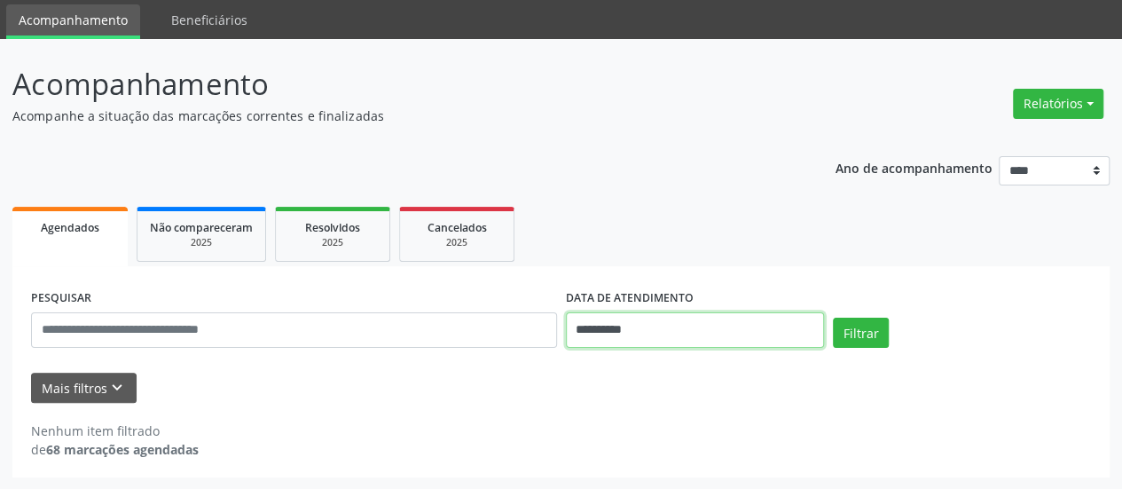
click at [593, 329] on input "**********" at bounding box center [695, 329] width 258 height 35
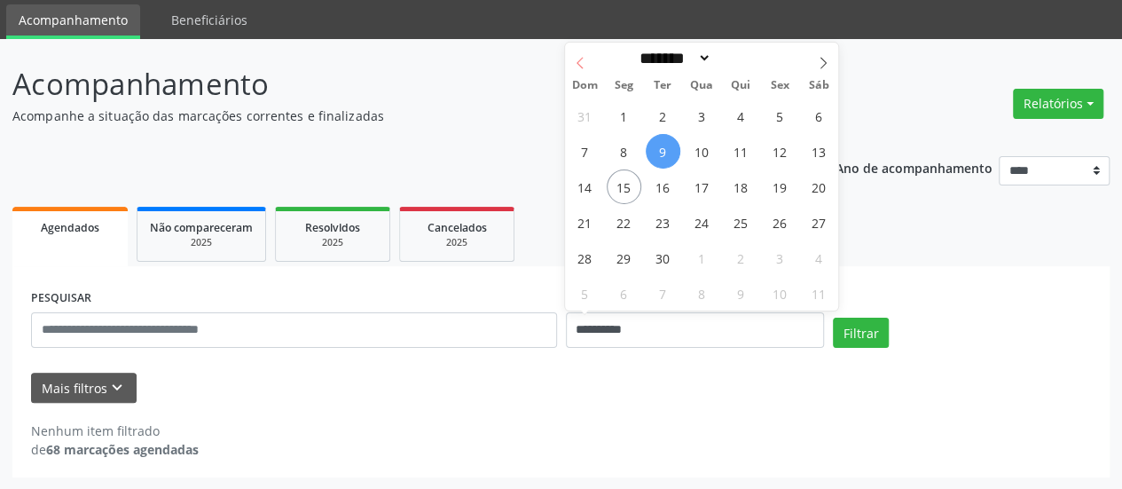
click at [589, 56] on span at bounding box center [580, 58] width 30 height 30
select select "*"
click at [761, 253] on div "27 28 29 30 31 1 2 3 4 5 6 7 8 9 10 11 12 13 14 15 16 17 18 19 20 21 22 23 24 2…" at bounding box center [701, 204] width 273 height 213
click at [770, 253] on span "29" at bounding box center [780, 257] width 35 height 35
type input "**********"
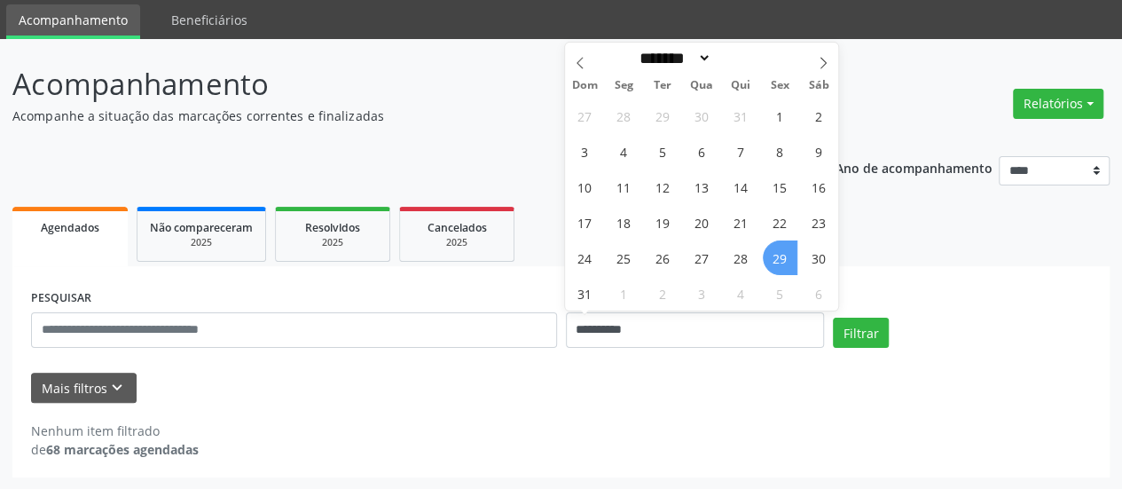
click at [770, 253] on span "29" at bounding box center [780, 257] width 35 height 35
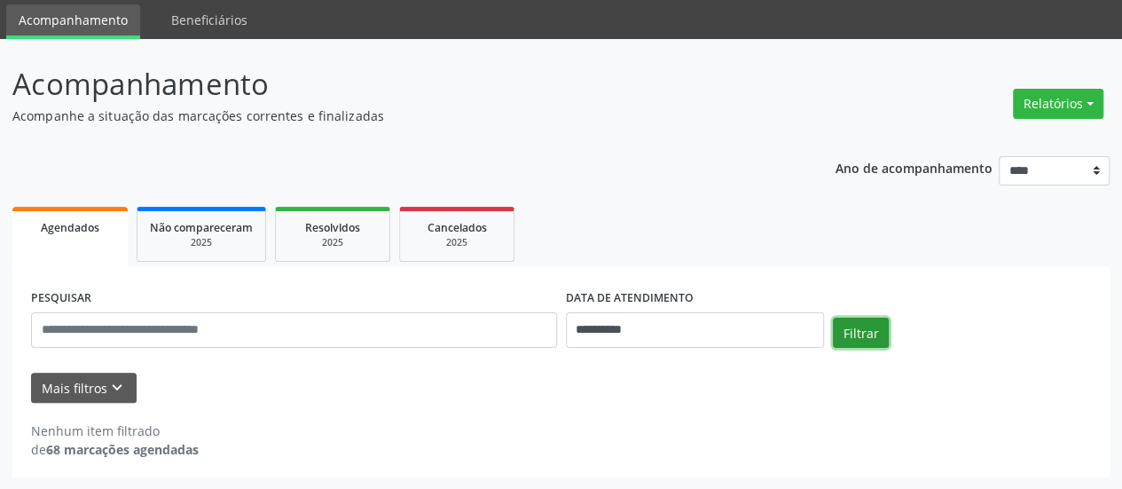
click at [871, 328] on button "Filtrar" at bounding box center [861, 332] width 56 height 30
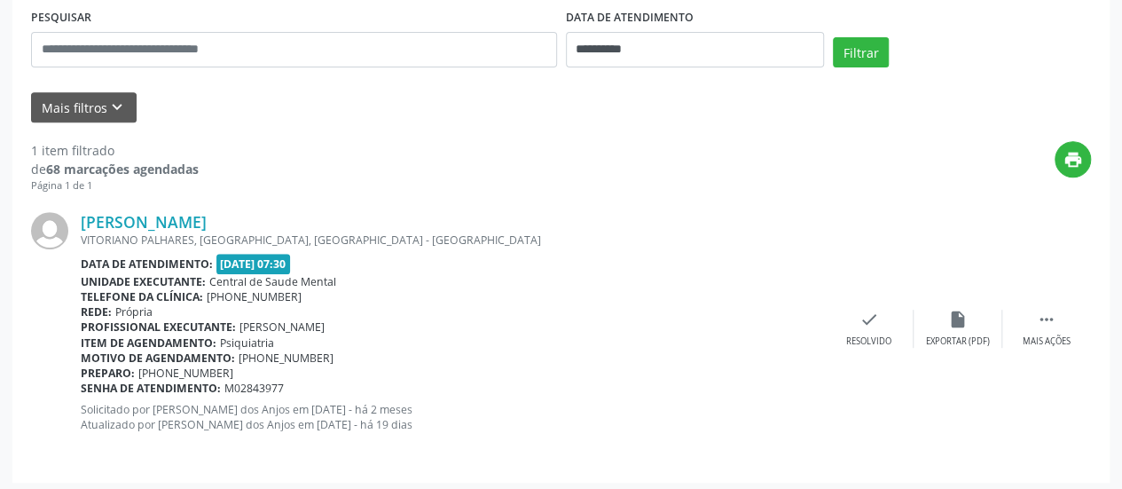
scroll to position [343, 0]
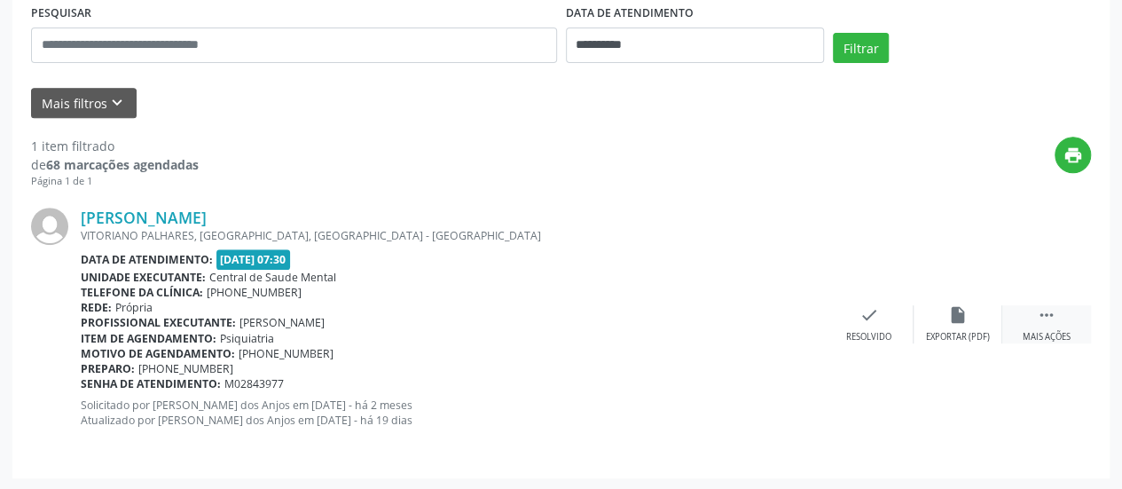
click at [1057, 319] on div " Mais ações" at bounding box center [1046, 324] width 89 height 38
click at [943, 320] on div "alarm_off Não compareceu" at bounding box center [957, 324] width 89 height 38
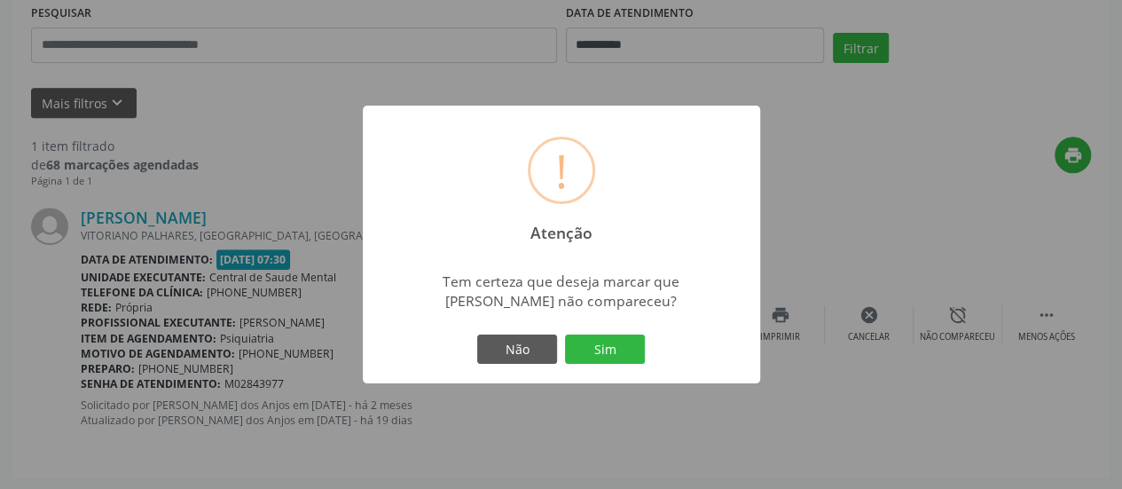
click at [608, 327] on div "! Atenção × Tem certeza que deseja marcar que [PERSON_NAME] não compareceu? Não…" at bounding box center [561, 245] width 397 height 278
click at [607, 343] on button "Sim" at bounding box center [605, 349] width 80 height 30
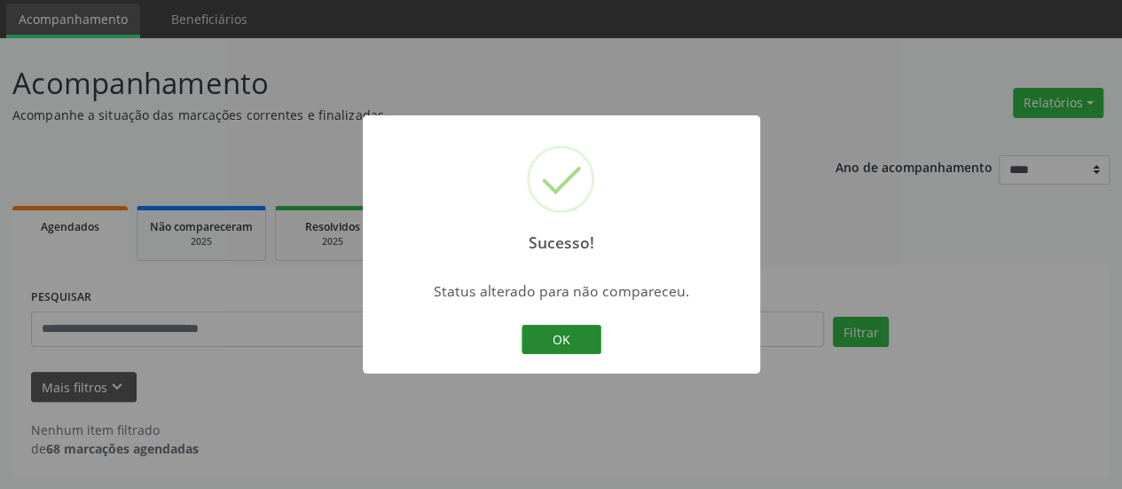
scroll to position [59, 0]
click at [544, 336] on button "OK" at bounding box center [561, 340] width 80 height 30
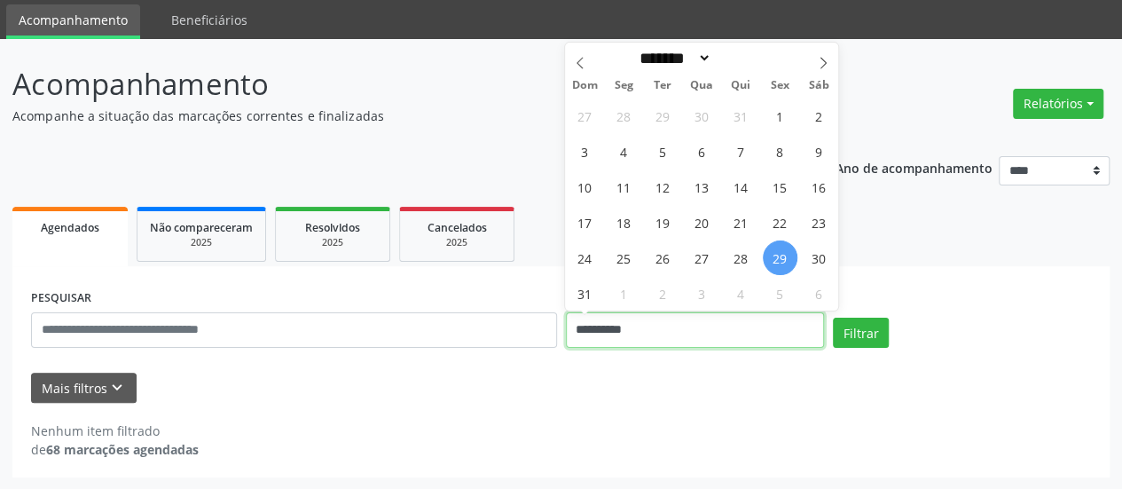
click at [603, 329] on input "**********" at bounding box center [695, 329] width 258 height 35
click at [833, 64] on span at bounding box center [823, 58] width 30 height 30
select select "*"
click at [660, 127] on span "2" at bounding box center [662, 115] width 35 height 35
type input "**********"
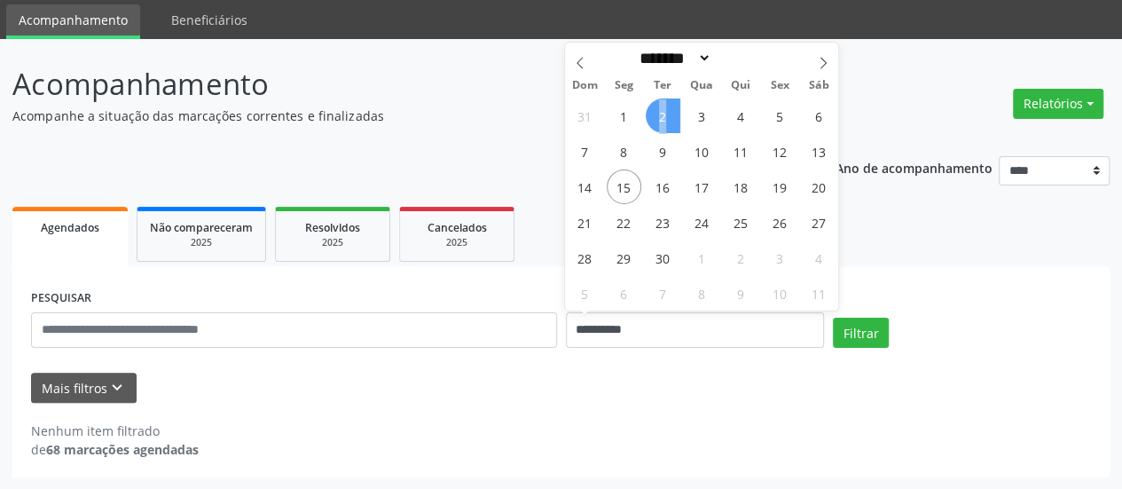
click at [660, 127] on span "2" at bounding box center [662, 115] width 35 height 35
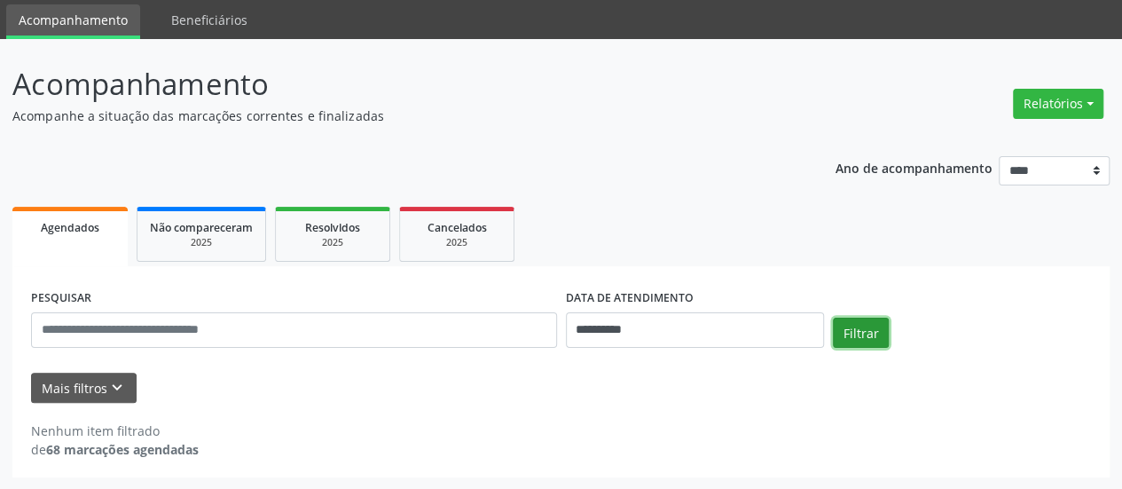
click at [855, 338] on button "Filtrar" at bounding box center [861, 332] width 56 height 30
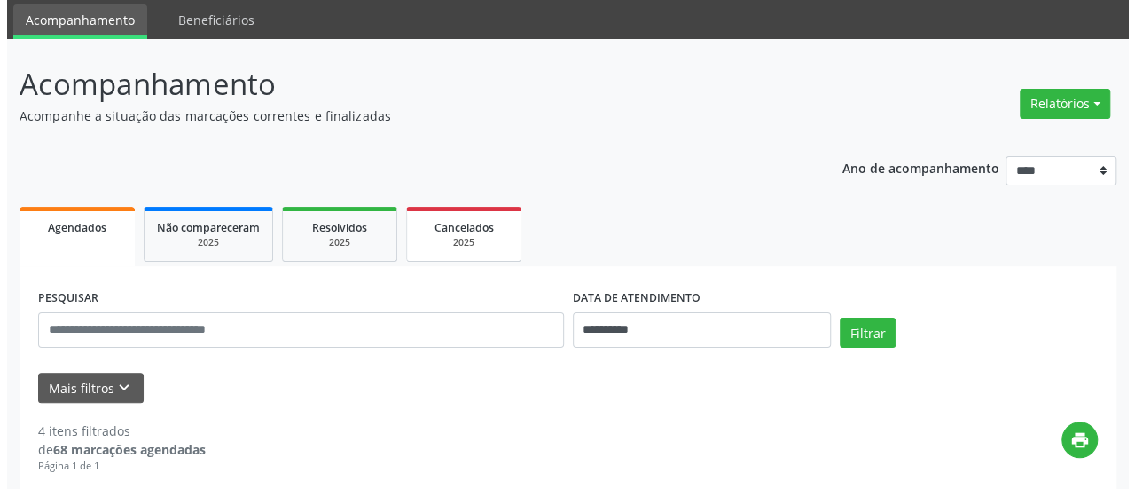
scroll to position [413, 0]
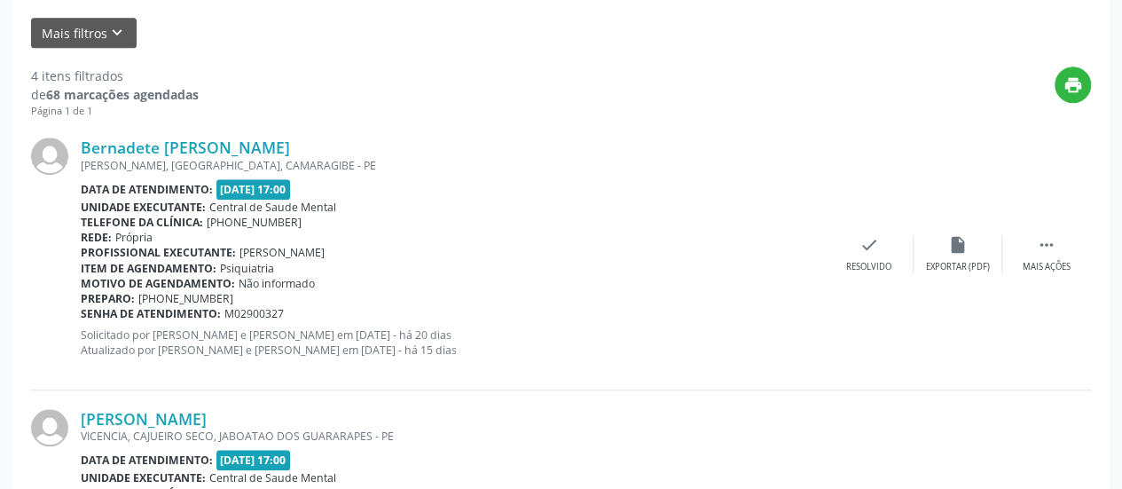
click at [844, 231] on div "Bernadete [PERSON_NAME] [PERSON_NAME], [GEOGRAPHIC_DATA], [GEOGRAPHIC_DATA] - P…" at bounding box center [561, 254] width 1060 height 270
click at [871, 249] on icon "check" at bounding box center [869, 245] width 20 height 20
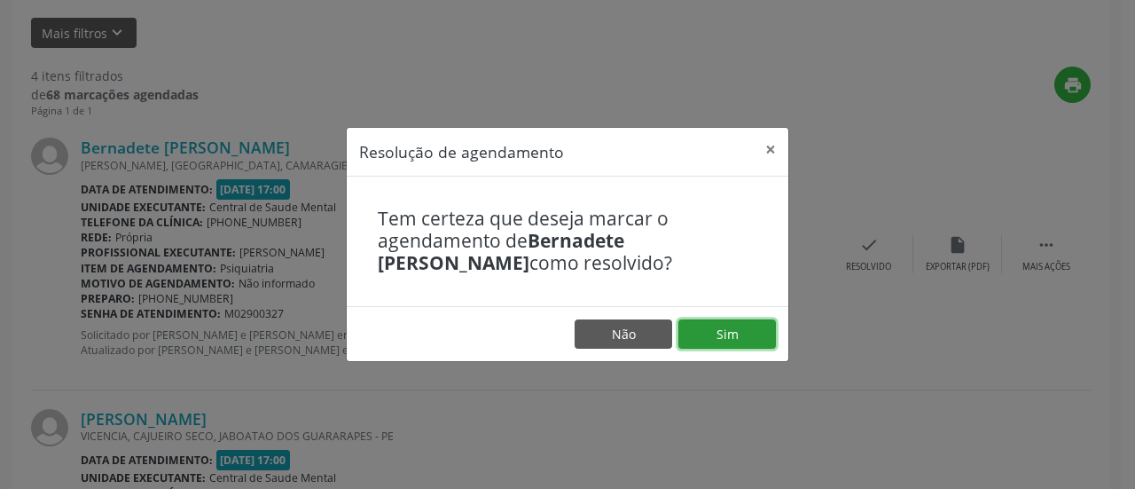
click at [726, 324] on button "Sim" at bounding box center [727, 334] width 98 height 30
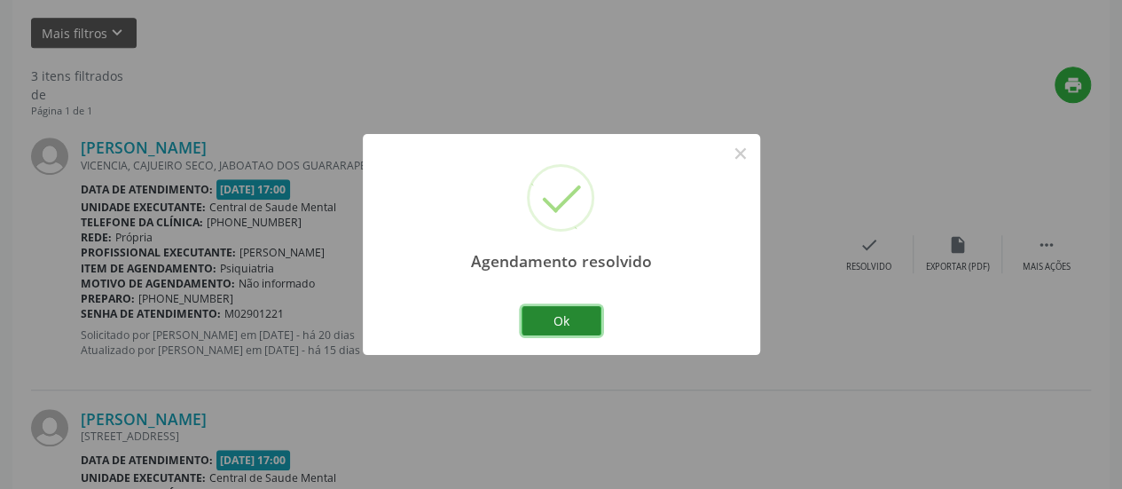
click at [569, 314] on button "Ok" at bounding box center [561, 321] width 80 height 30
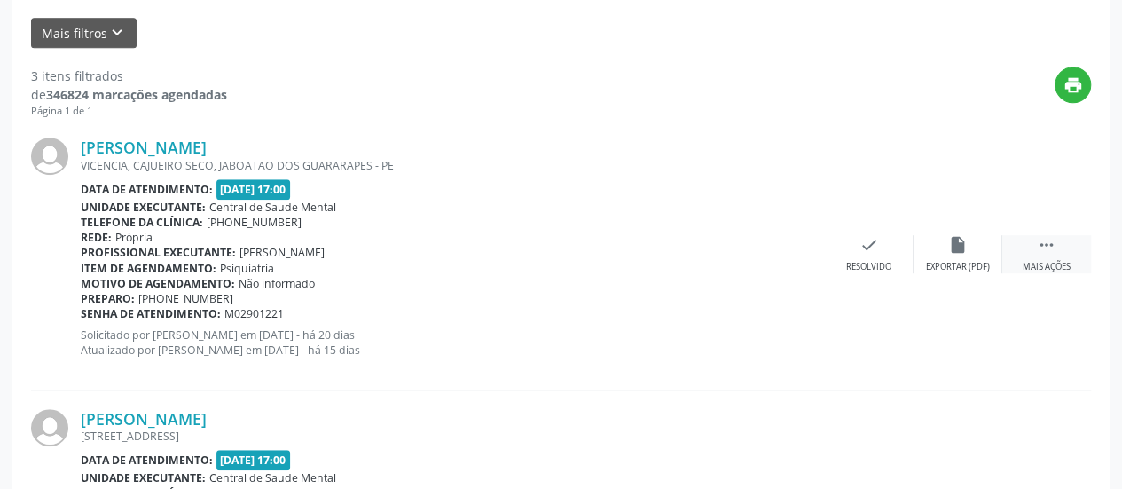
click at [1065, 242] on div " Mais ações" at bounding box center [1046, 254] width 89 height 38
click at [949, 256] on div "alarm_off Não compareceu" at bounding box center [957, 254] width 89 height 38
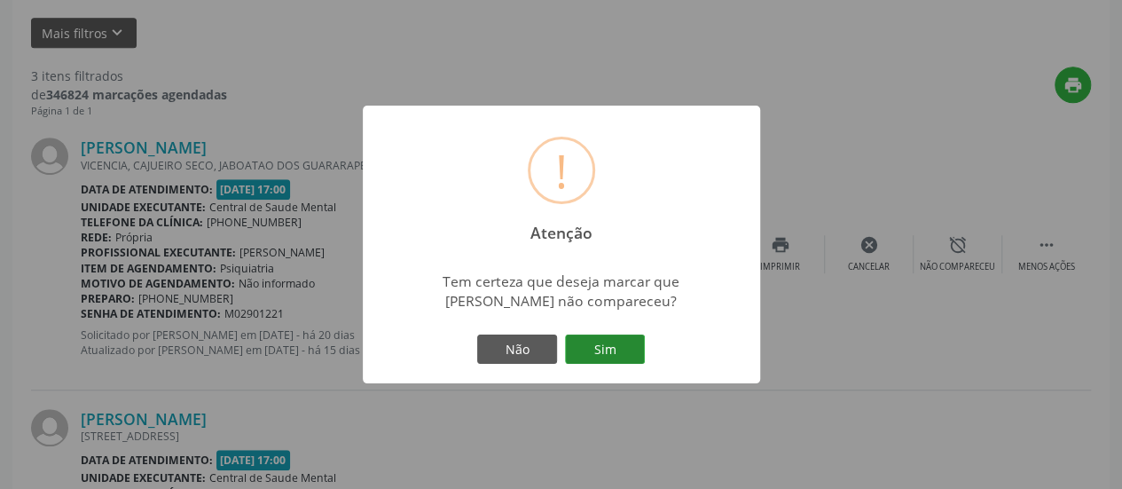
click at [642, 343] on button "Sim" at bounding box center [605, 349] width 80 height 30
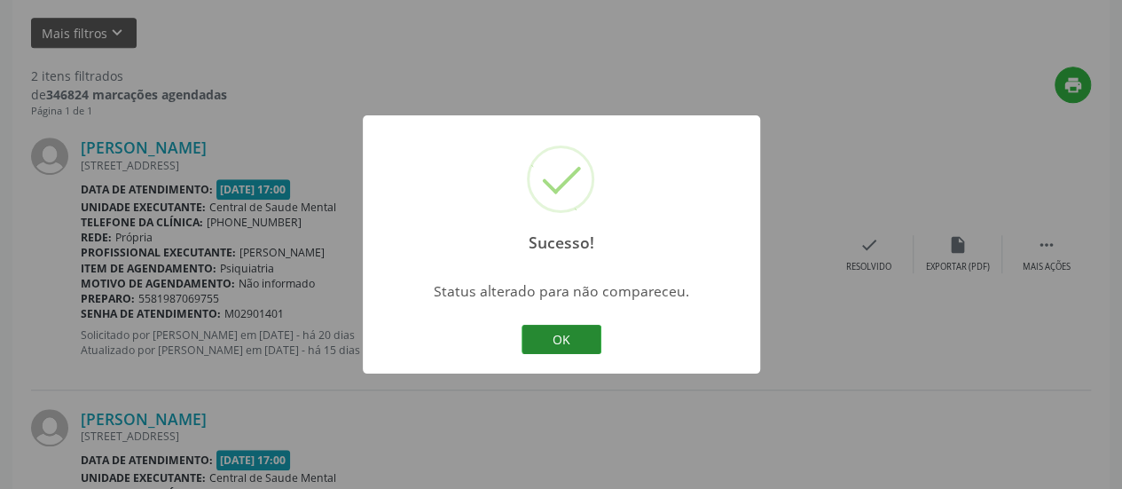
click at [574, 341] on button "OK" at bounding box center [561, 340] width 80 height 30
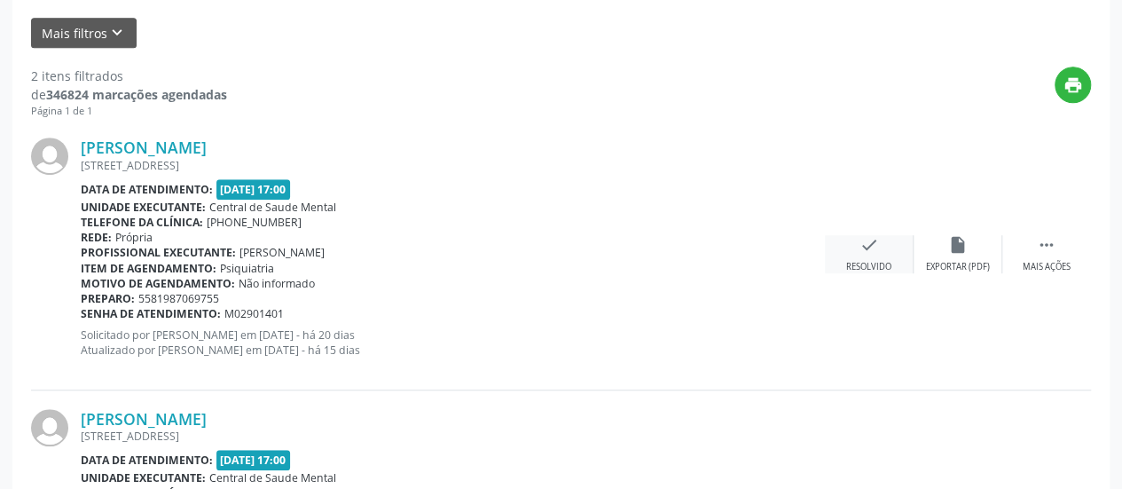
click at [890, 262] on div "Resolvido" at bounding box center [868, 267] width 45 height 12
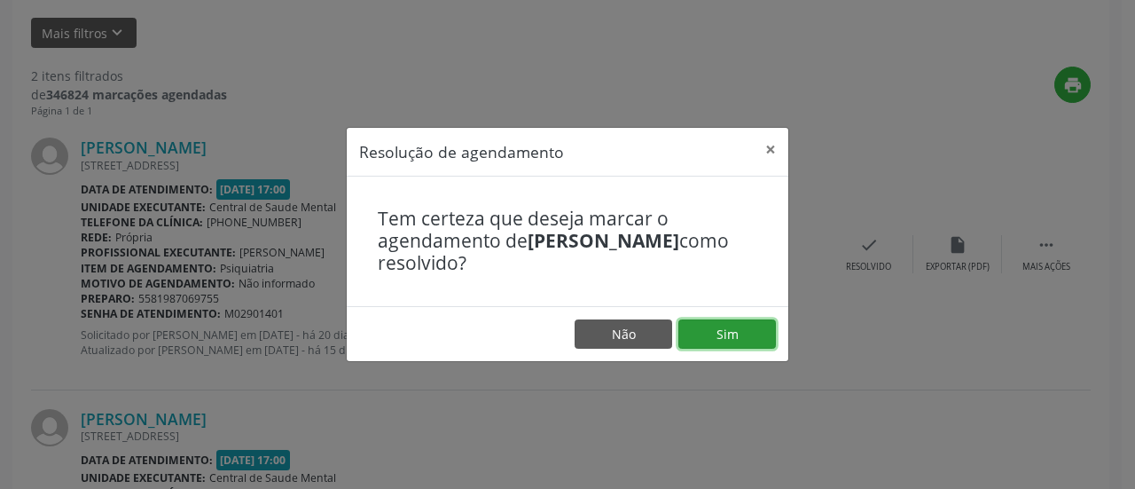
click at [737, 329] on button "Sim" at bounding box center [727, 334] width 98 height 30
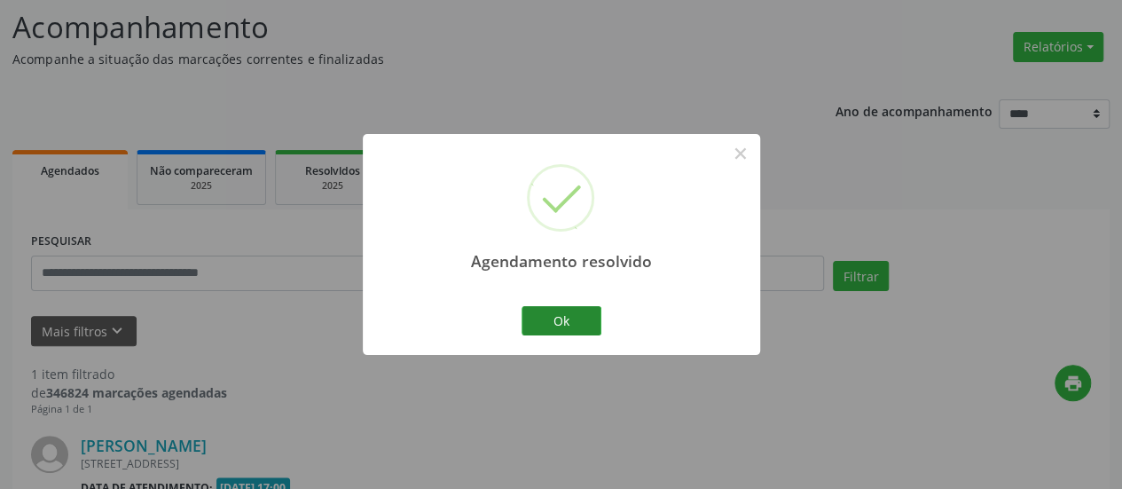
scroll to position [343, 0]
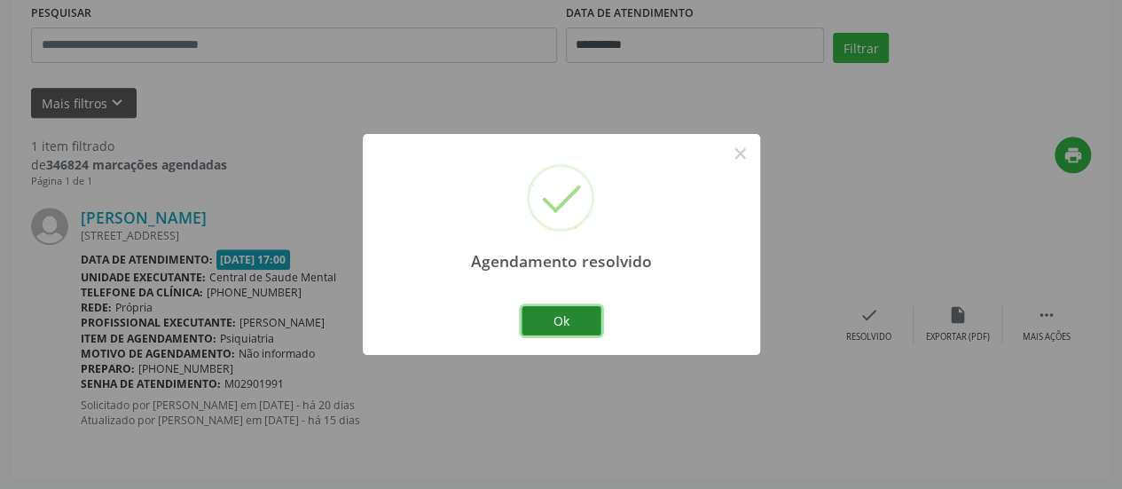
click at [578, 320] on button "Ok" at bounding box center [561, 321] width 80 height 30
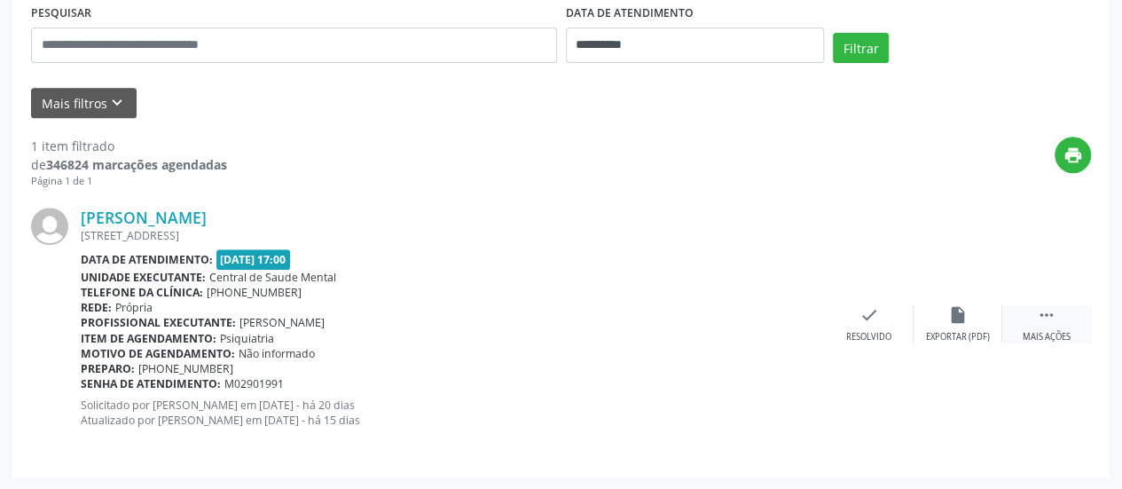
click at [1067, 320] on div " Mais ações" at bounding box center [1046, 324] width 89 height 38
click at [961, 325] on div "alarm_off Não compareceu" at bounding box center [957, 324] width 89 height 38
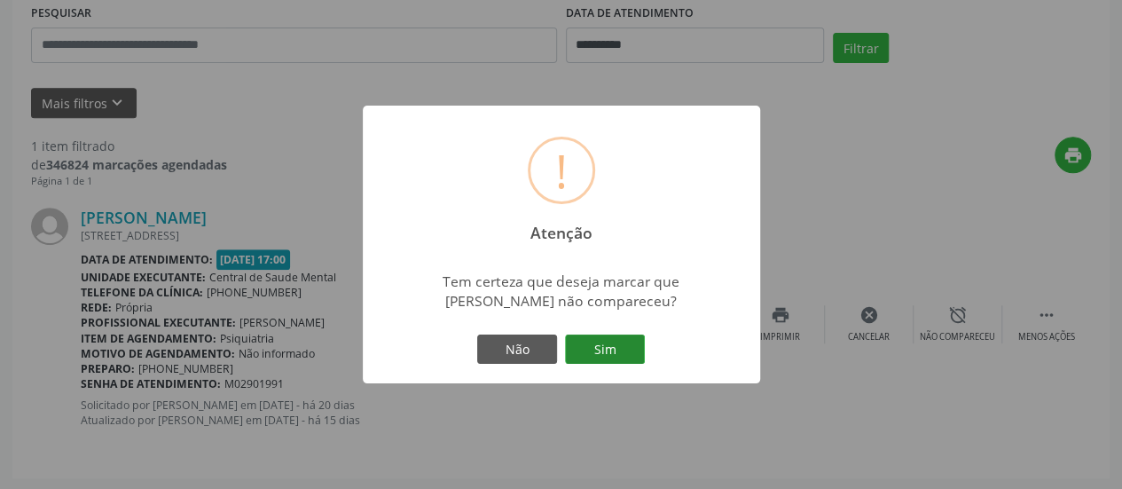
drag, startPoint x: 618, startPoint y: 338, endPoint x: 602, endPoint y: 345, distance: 17.5
click at [617, 338] on button "Sim" at bounding box center [605, 349] width 80 height 30
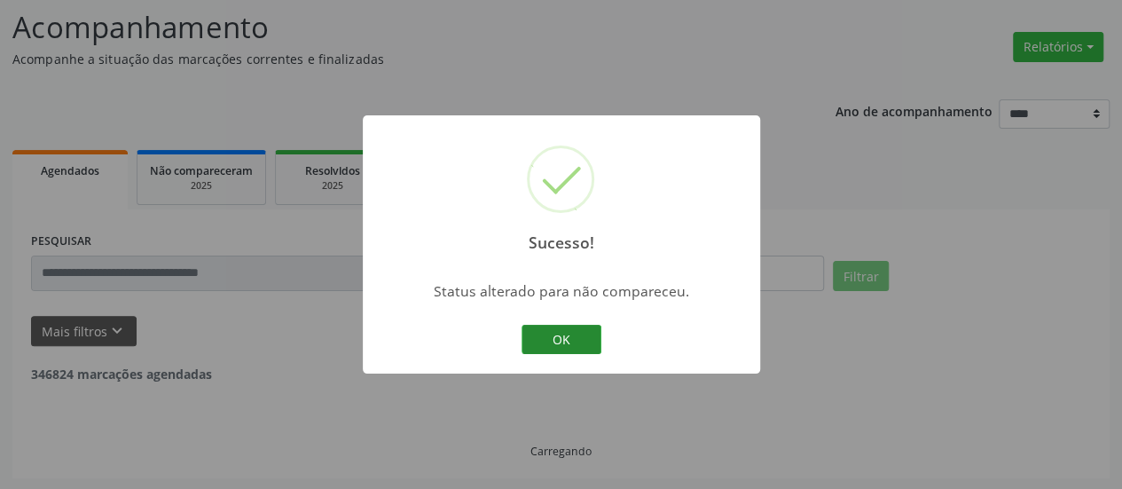
scroll to position [59, 0]
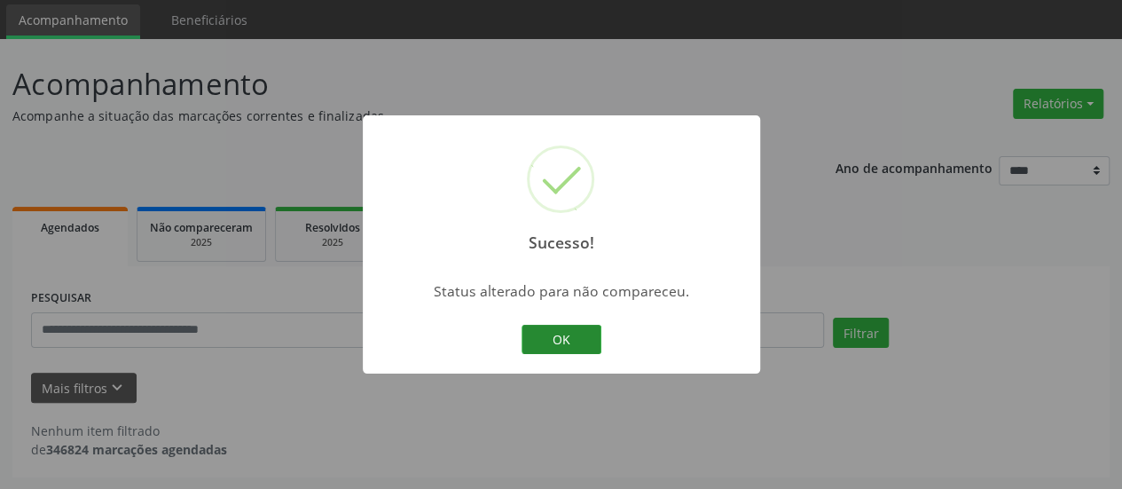
click at [530, 336] on button "OK" at bounding box center [561, 340] width 80 height 30
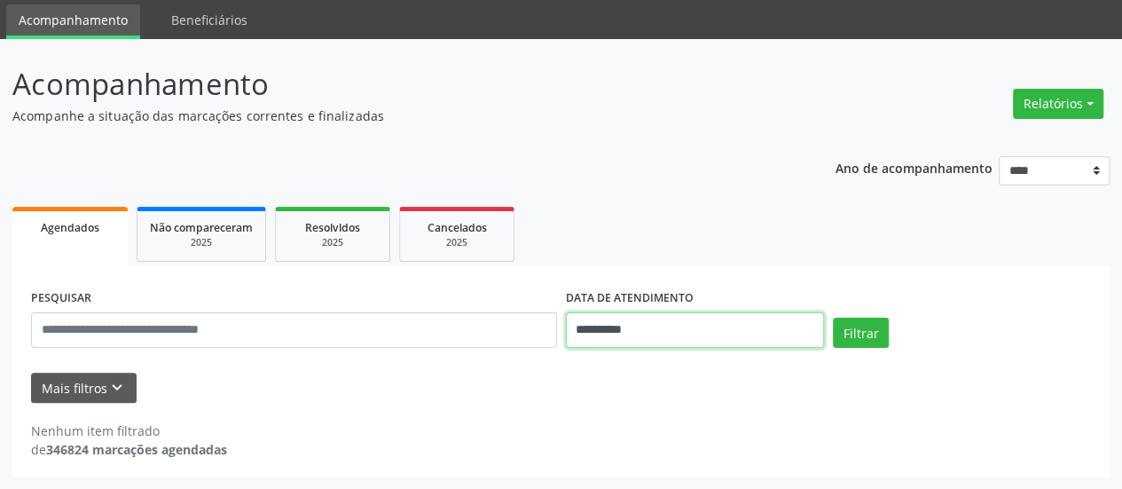
click at [610, 328] on input "**********" at bounding box center [695, 329] width 258 height 35
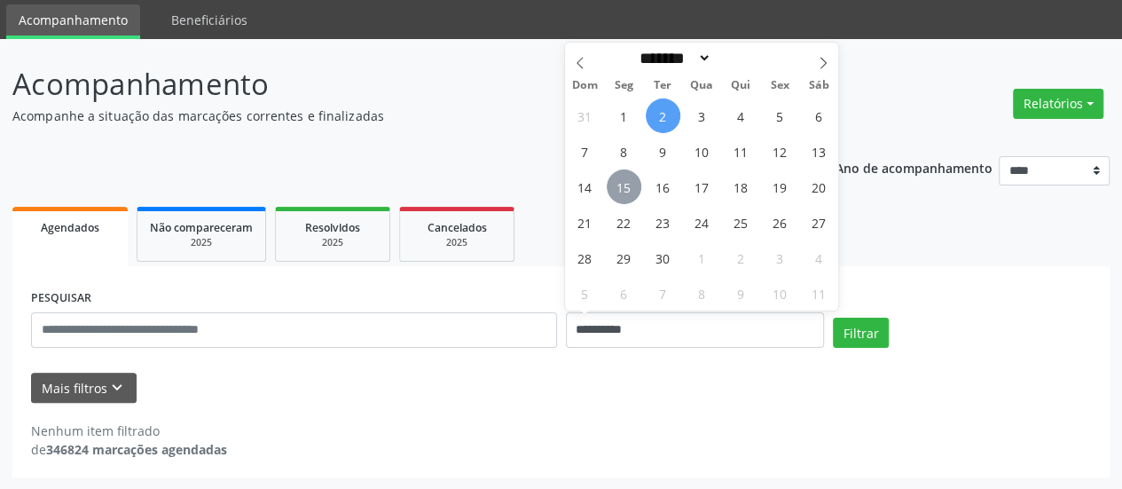
click at [630, 182] on span "15" at bounding box center [623, 186] width 35 height 35
type input "**********"
click at [630, 182] on span "15" at bounding box center [623, 186] width 35 height 35
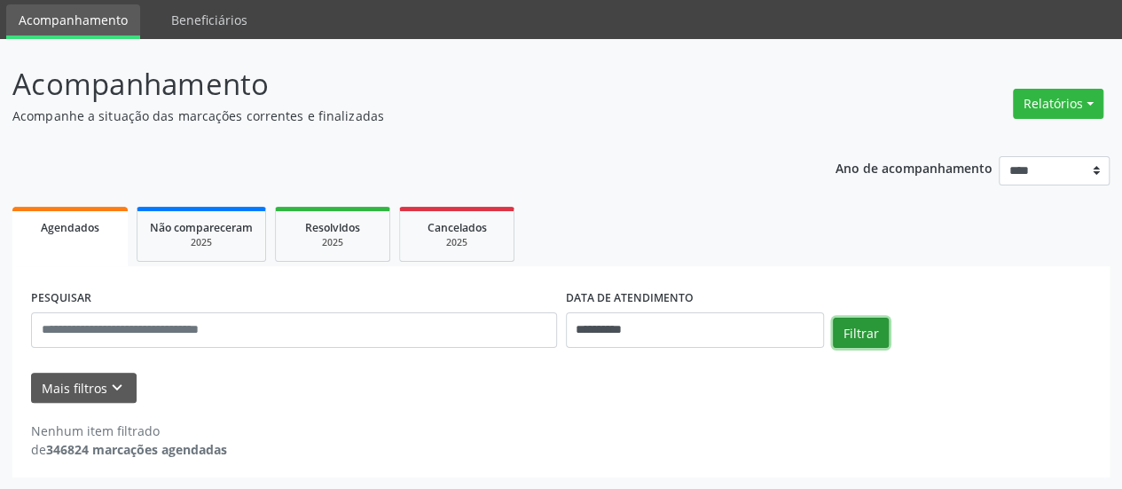
click at [878, 332] on button "Filtrar" at bounding box center [861, 332] width 56 height 30
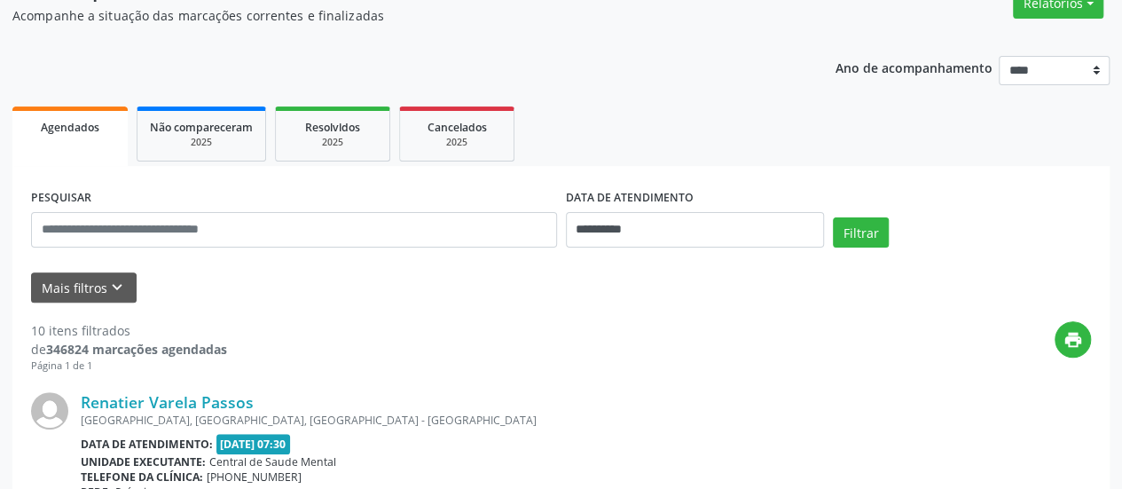
scroll to position [413, 0]
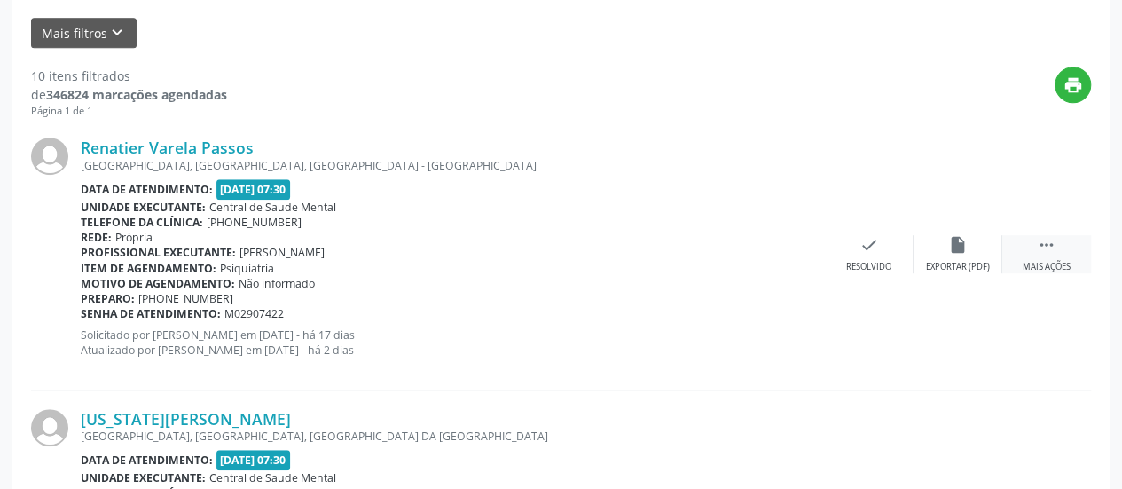
click at [1051, 251] on icon "" at bounding box center [1047, 245] width 20 height 20
click at [958, 254] on div "alarm_off Não compareceu" at bounding box center [957, 254] width 89 height 38
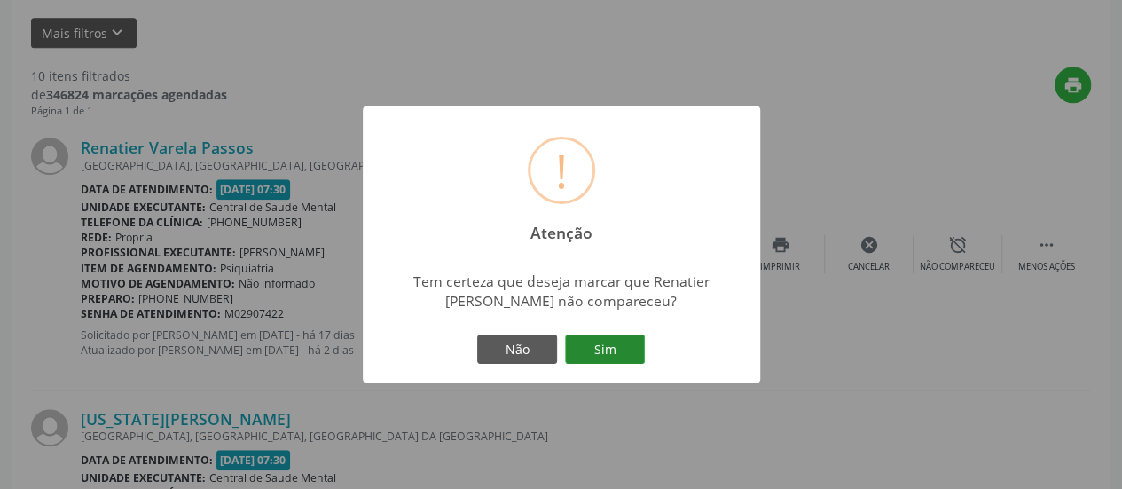
click at [614, 340] on button "Sim" at bounding box center [605, 349] width 80 height 30
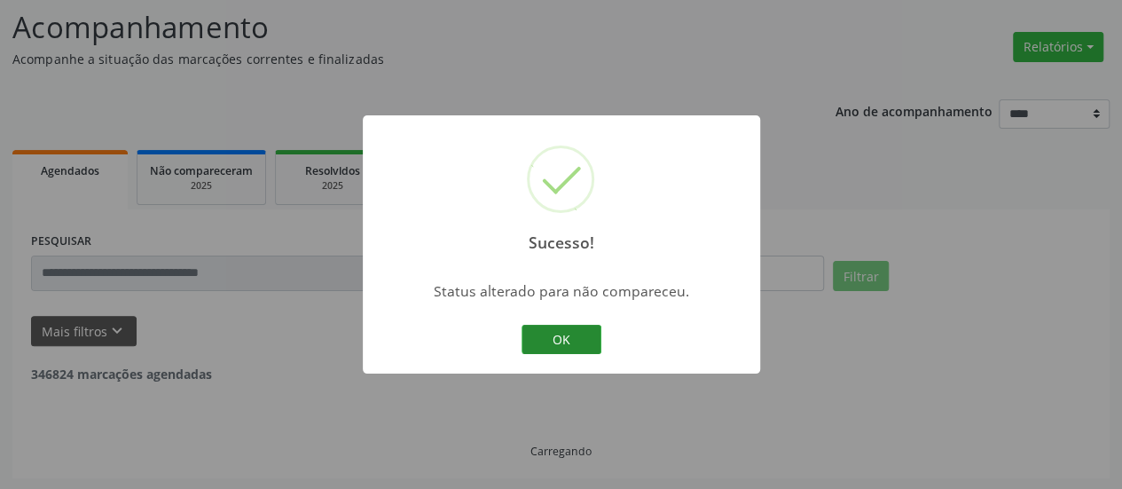
click at [562, 332] on button "OK" at bounding box center [561, 340] width 80 height 30
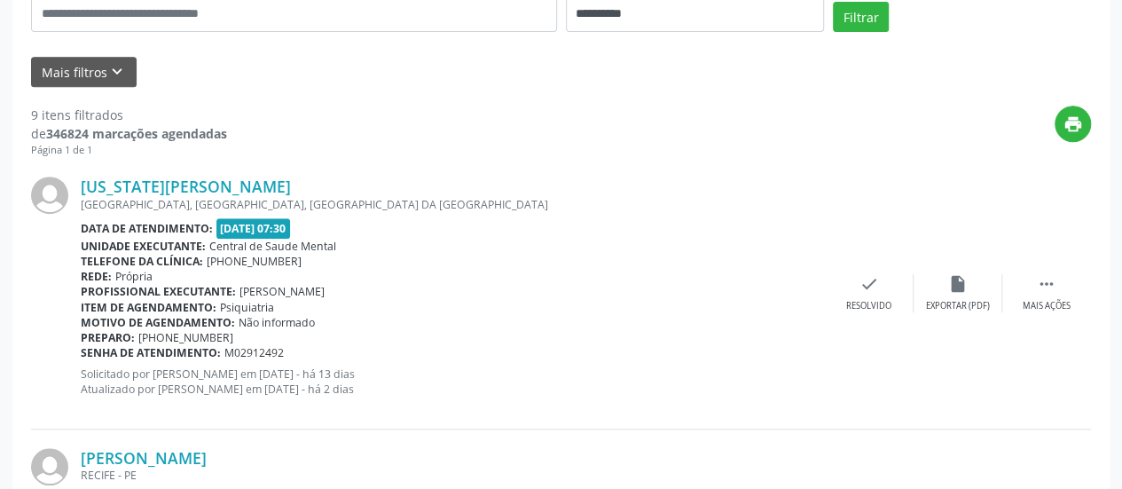
scroll to position [381, 0]
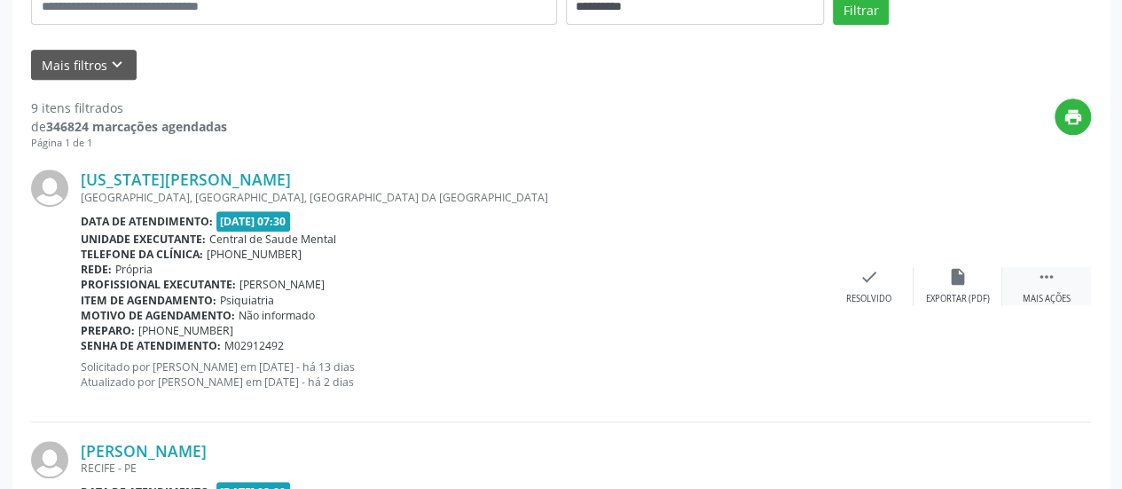
click at [1037, 275] on icon "" at bounding box center [1047, 277] width 20 height 20
click at [982, 278] on div "alarm_off Não compareceu" at bounding box center [957, 286] width 89 height 38
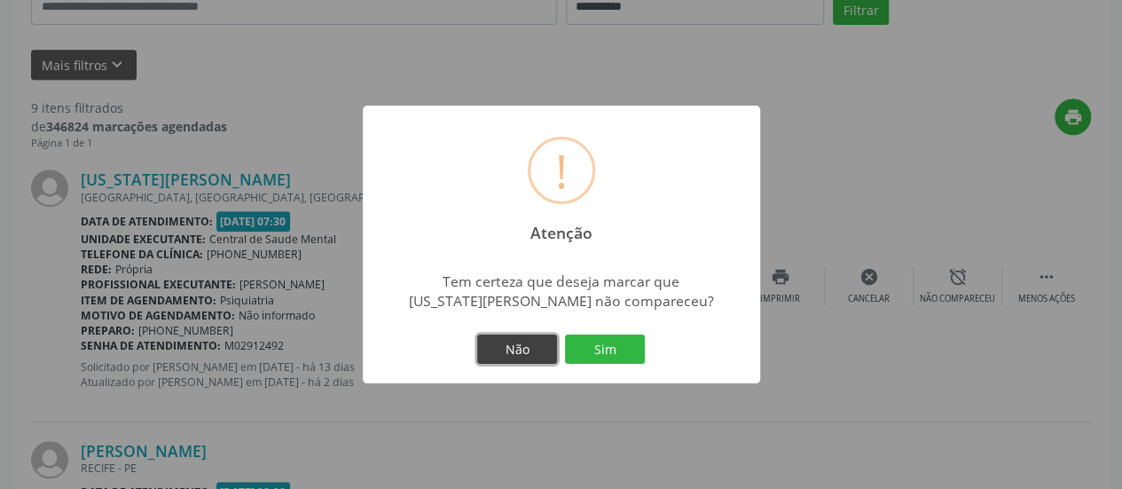
click at [555, 345] on button "Não" at bounding box center [517, 349] width 80 height 30
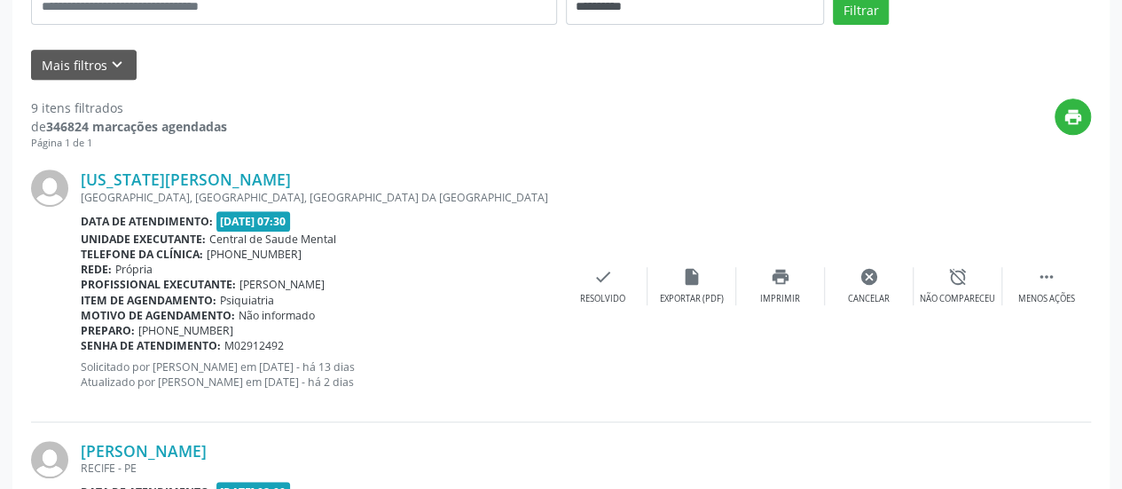
click at [584, 345] on div "[US_STATE][PERSON_NAME] R [GEOGRAPHIC_DATA], CENTRO, [GEOGRAPHIC_DATA] DA [GEOG…" at bounding box center [561, 286] width 1060 height 270
click at [1053, 272] on icon "" at bounding box center [1047, 277] width 20 height 20
click at [1068, 270] on div " Mais ações" at bounding box center [1046, 286] width 89 height 38
click at [950, 286] on div "alarm_off Não compareceu" at bounding box center [957, 286] width 89 height 38
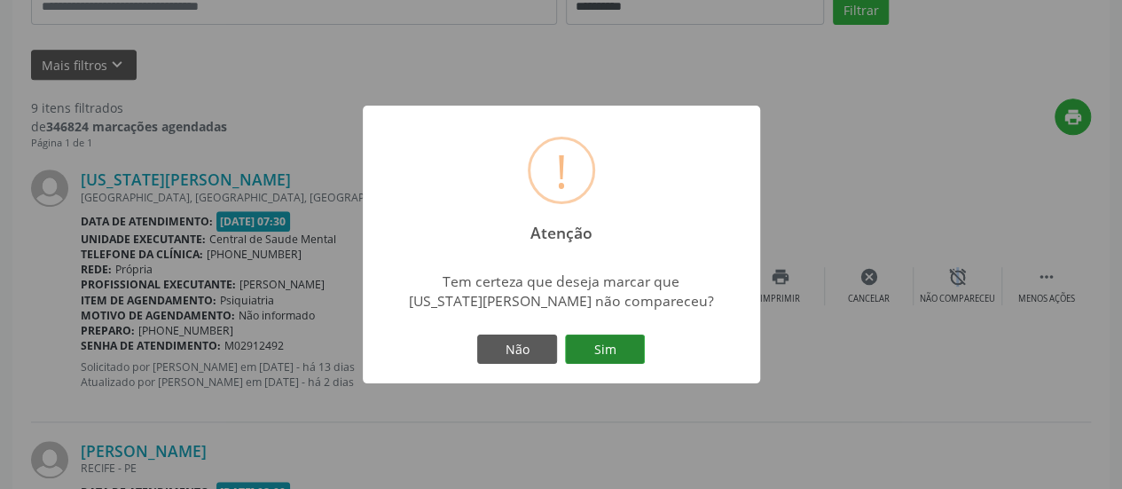
click at [612, 346] on button "Sim" at bounding box center [605, 349] width 80 height 30
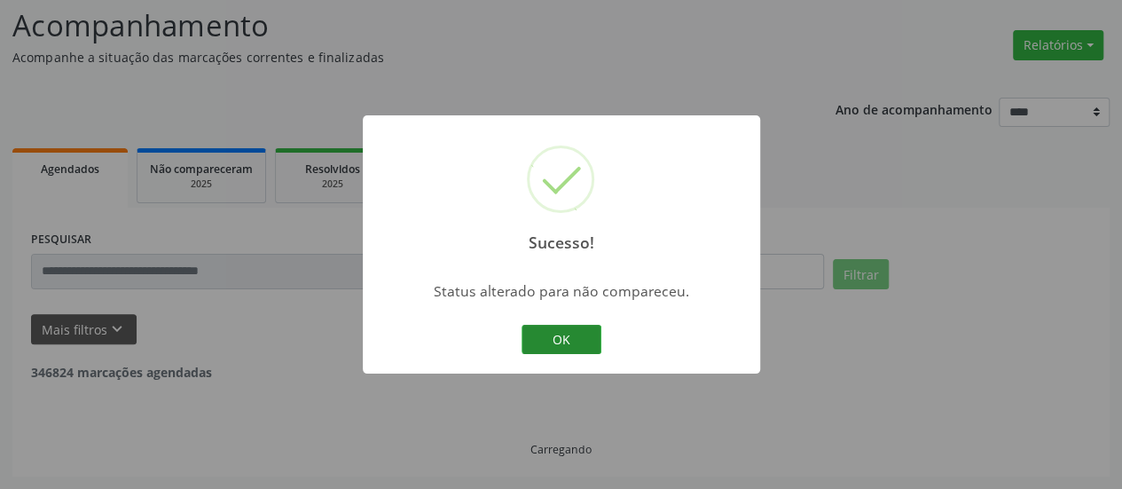
click at [569, 341] on button "OK" at bounding box center [561, 340] width 80 height 30
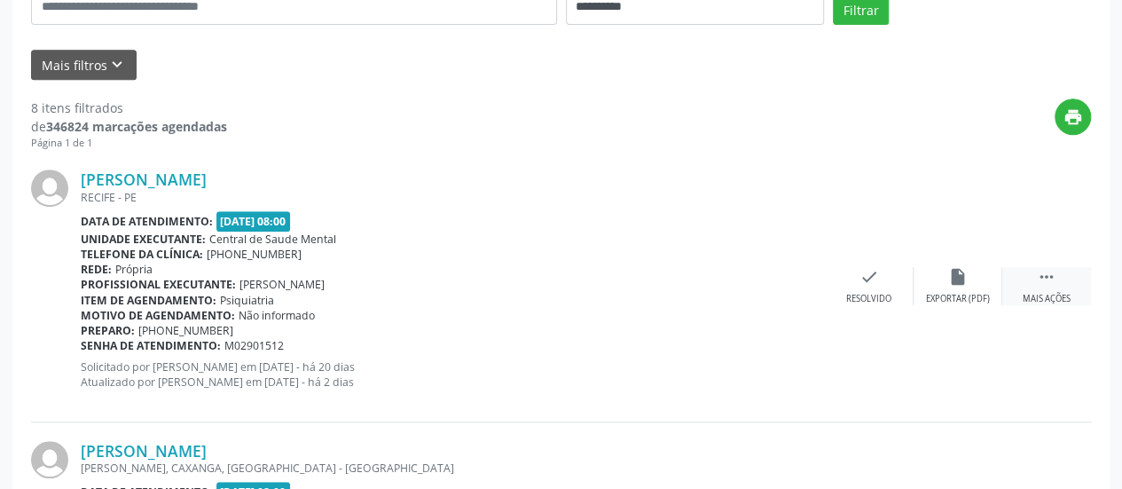
click at [1040, 279] on icon "" at bounding box center [1047, 277] width 20 height 20
click at [961, 278] on icon "alarm_off" at bounding box center [958, 277] width 20 height 20
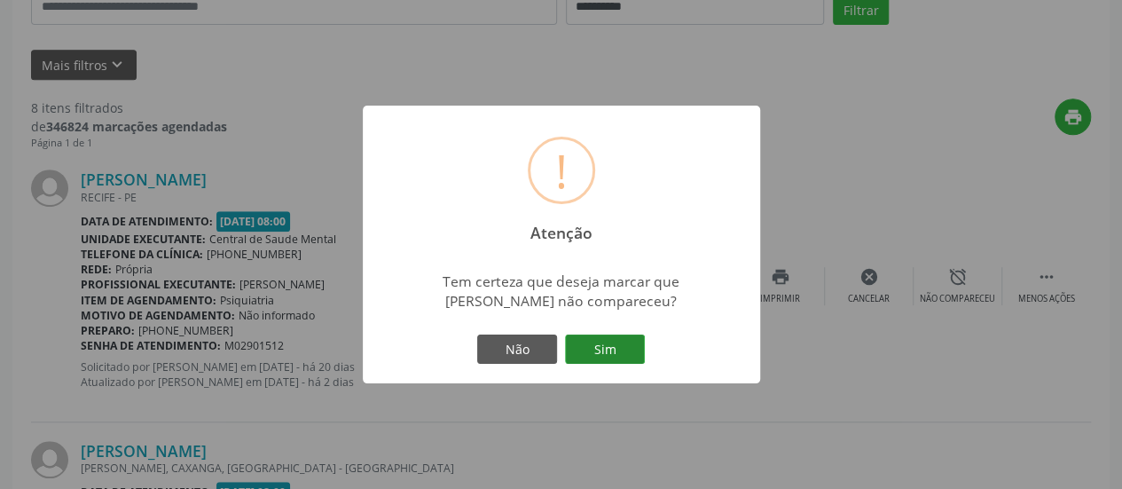
click at [627, 353] on button "Sim" at bounding box center [605, 349] width 80 height 30
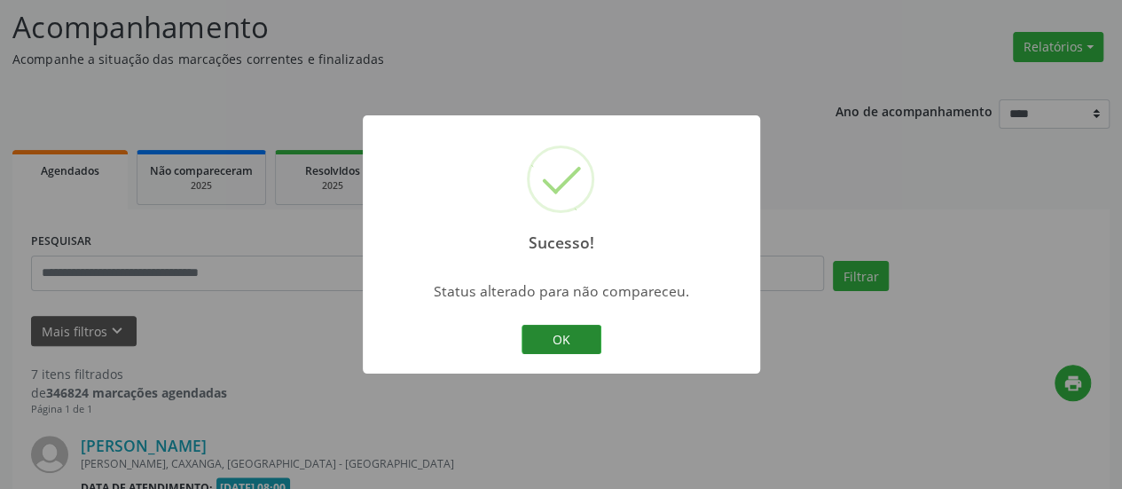
click at [584, 344] on button "OK" at bounding box center [561, 340] width 80 height 30
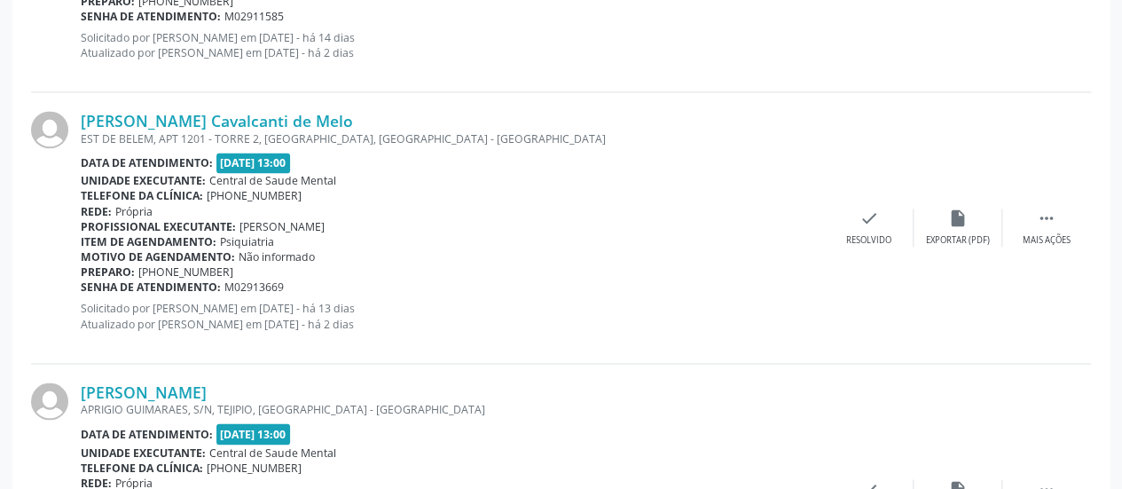
scroll to position [1357, 0]
